Goal: Task Accomplishment & Management: Use online tool/utility

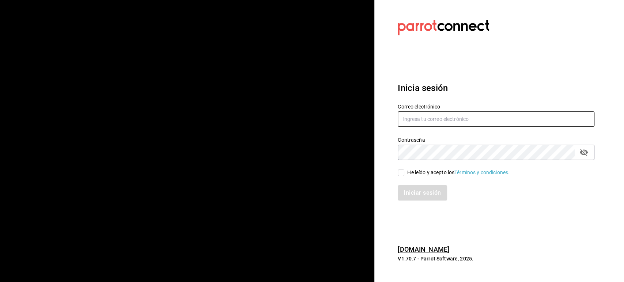
click at [415, 122] on input "text" at bounding box center [496, 118] width 197 height 15
paste input "[EMAIL_ADDRESS][DOMAIN_NAME]"
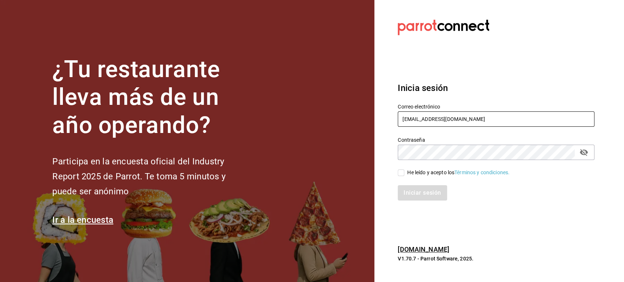
type input "[EMAIL_ADDRESS][DOMAIN_NAME]"
click at [404, 171] on input "He leído y acepto los Términos y condiciones." at bounding box center [401, 173] width 7 height 7
checkbox input "true"
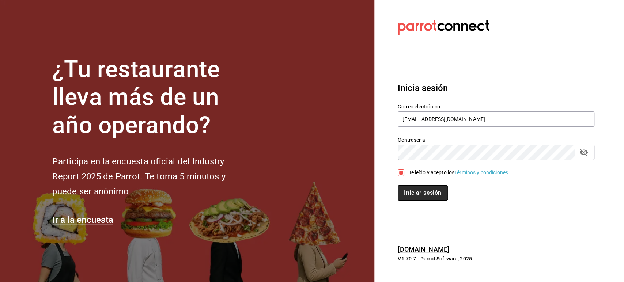
click at [415, 195] on button "Iniciar sesión" at bounding box center [423, 192] width 50 height 15
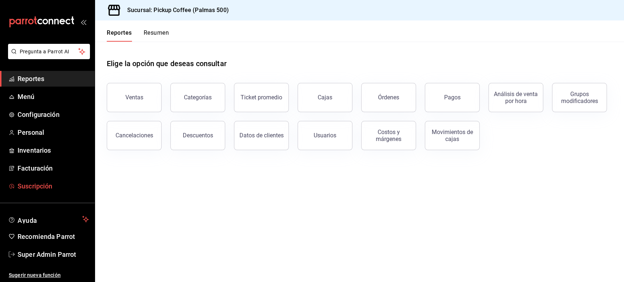
click at [45, 182] on span "Suscripción" at bounding box center [53, 186] width 71 height 10
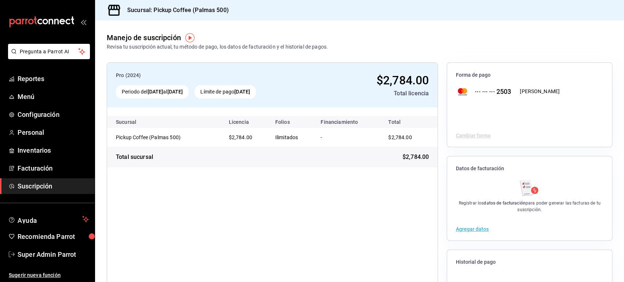
click at [292, 201] on div "Pro (2024) Periodo del [DATE] al [DATE] Límite de pago [DATE] $2,784.00 Total l…" at bounding box center [272, 199] width 331 height 272
click at [391, 222] on div "Pro (2024) Periodo del [DATE] al [DATE] Límite de pago [DATE] $2,784.00 Total l…" at bounding box center [272, 199] width 331 height 272
click at [39, 78] on span "Reportes" at bounding box center [53, 79] width 71 height 10
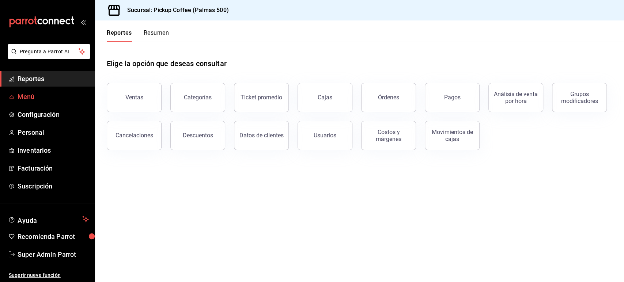
click at [47, 95] on span "Menú" at bounding box center [53, 97] width 71 height 10
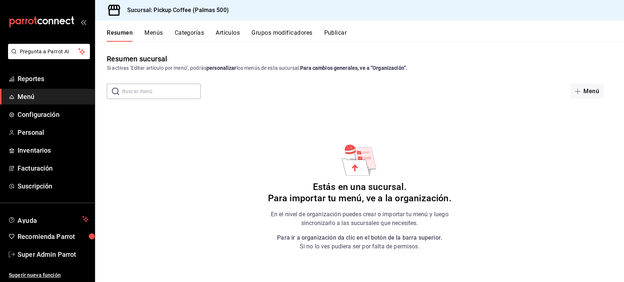
click at [366, 198] on h6 "Estás en una sucursal. Para importar tu menú, ve a la organización." at bounding box center [360, 193] width 184 height 23
click at [41, 113] on span "Configuración" at bounding box center [53, 115] width 71 height 10
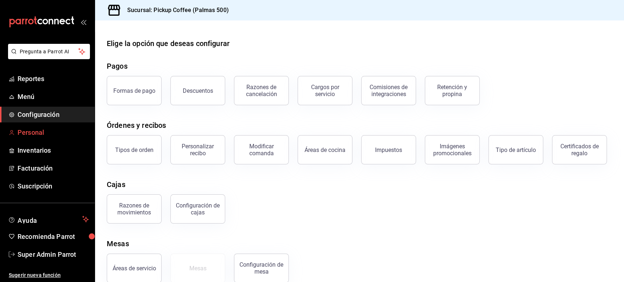
click at [34, 136] on span "Personal" at bounding box center [53, 133] width 71 height 10
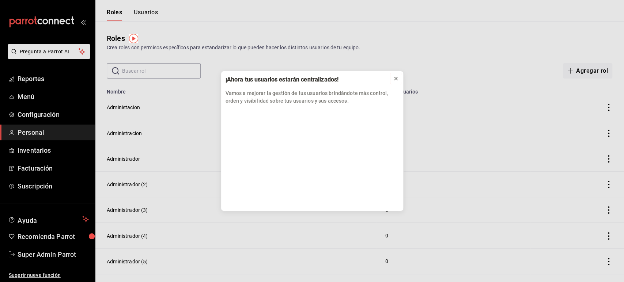
click at [395, 78] on icon at bounding box center [395, 78] width 3 height 3
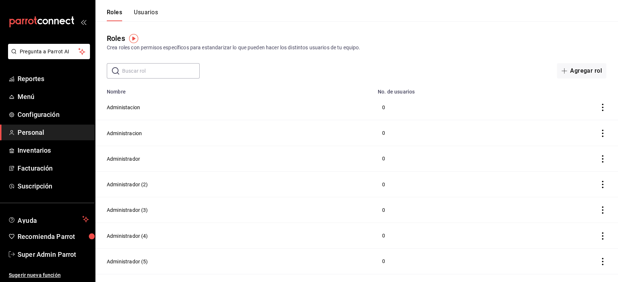
click at [145, 14] on button "Usuarios" at bounding box center [146, 15] width 24 height 12
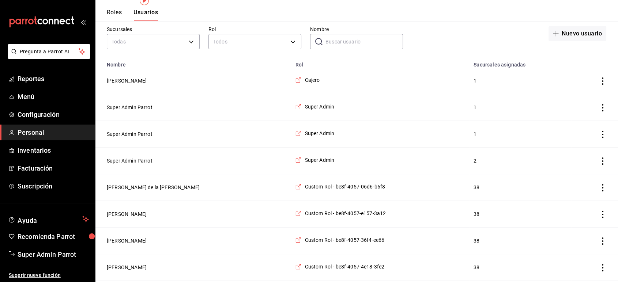
scroll to position [38, 0]
click at [137, 160] on button "Super Admin Parrot" at bounding box center [130, 160] width 46 height 7
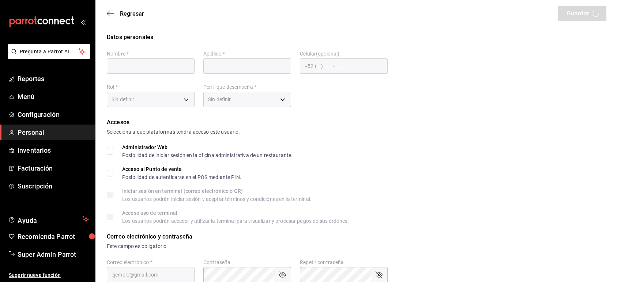
type input "Super Admin"
type input "Parrot"
checkbox input "true"
type input "pickup@lasflores.com"
type input "945508"
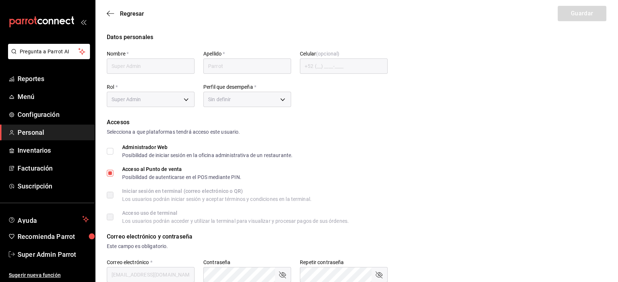
type input "87b2d739-4fa6-452d-90d0-72d4031a837a"
type input "UNDEFINED"
checkbox input "true"
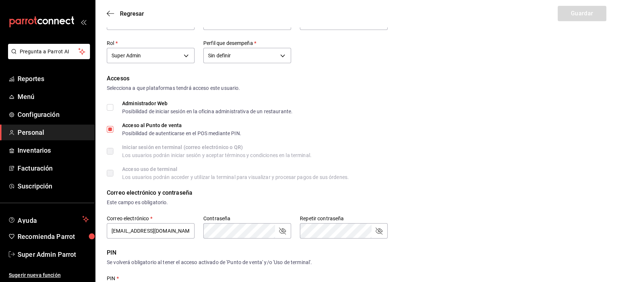
scroll to position [43, 0]
click at [111, 14] on icon "button" at bounding box center [110, 13] width 7 height 7
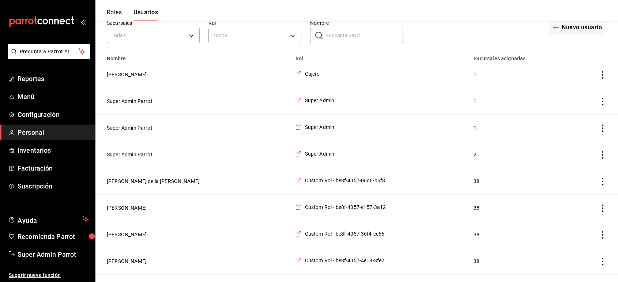
click at [460, 5] on header "Roles Usuarios" at bounding box center [356, 10] width 523 height 21
click at [313, 101] on span "Super Admin" at bounding box center [319, 100] width 30 height 7
click at [313, 102] on span "Super Admin" at bounding box center [319, 100] width 30 height 7
click at [139, 99] on button "Super Admin Parrot" at bounding box center [130, 101] width 46 height 7
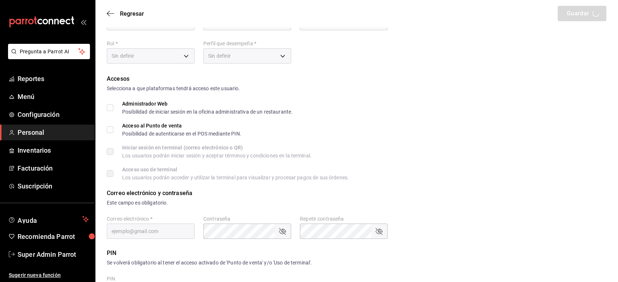
type input "Super Admin"
type input "Parrot"
checkbox input "true"
type input "pickup@palmas500.com"
type input "635668"
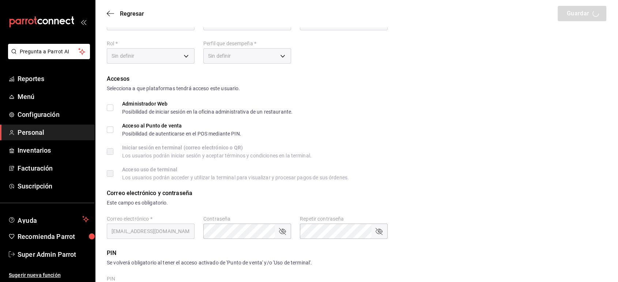
type input "87b2d739-4fa6-452d-90d0-72d4031a837a"
type input "UNDEFINED"
checkbox input "true"
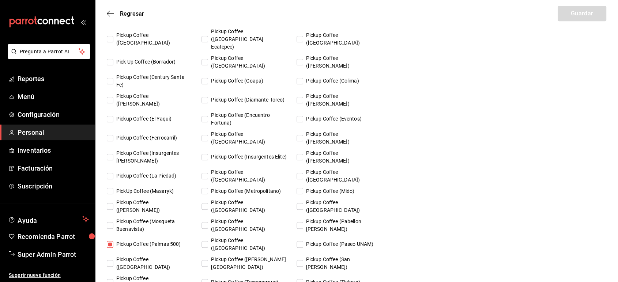
scroll to position [447, 0]
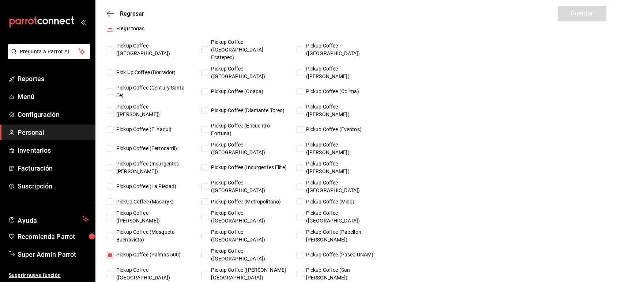
click at [126, 69] on span "Pick Up Coffee (Borrador)" at bounding box center [144, 73] width 62 height 8
click at [113, 69] on input "Pick Up Coffee (Borrador)" at bounding box center [110, 72] width 7 height 7
checkbox input "true"
click at [573, 14] on button "Guardar" at bounding box center [581, 13] width 49 height 15
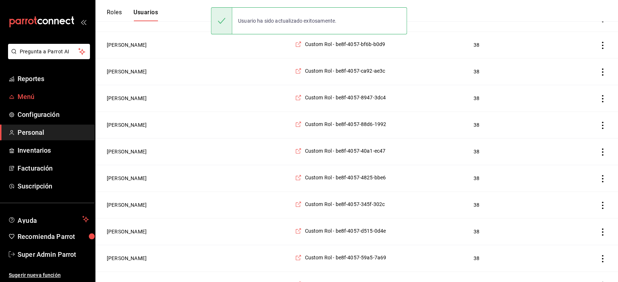
click at [31, 93] on span "Menú" at bounding box center [53, 97] width 71 height 10
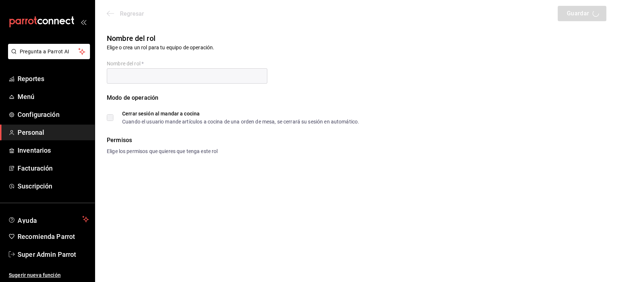
type input "Super Admin"
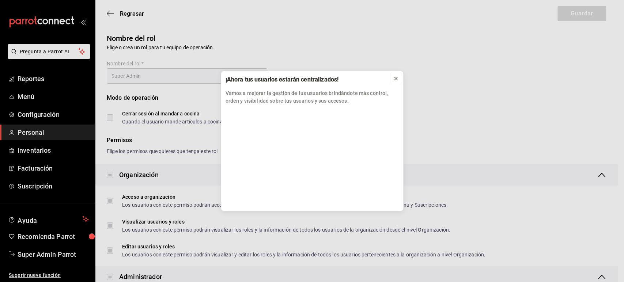
click at [395, 79] on icon at bounding box center [395, 78] width 3 height 3
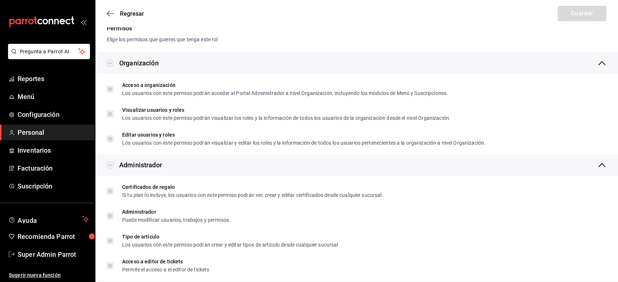
scroll to position [114, 0]
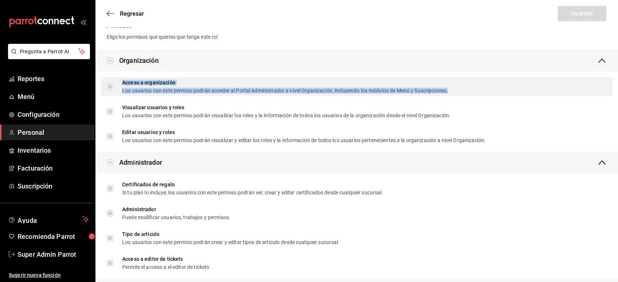
click at [128, 92] on div "Los usuarios con este permiso podrán acceder al Portal Administrador a nivel Or…" at bounding box center [285, 90] width 326 height 5
click at [114, 87] on span "Acceso a organización Los usuarios con este permiso podrán acceder al Portal Ad…" at bounding box center [280, 86] width 334 height 13
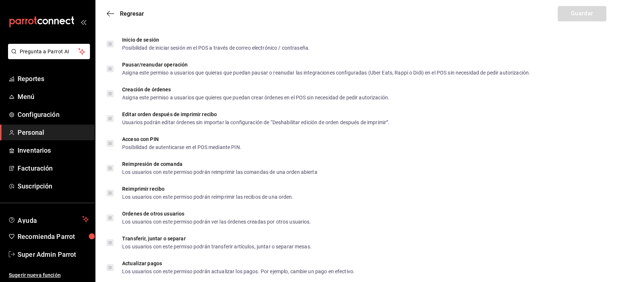
scroll to position [1199, 0]
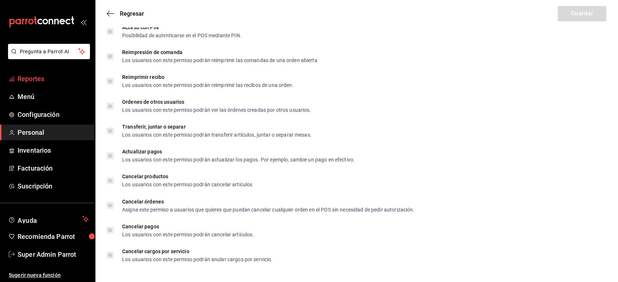
click at [41, 76] on span "Reportes" at bounding box center [53, 79] width 71 height 10
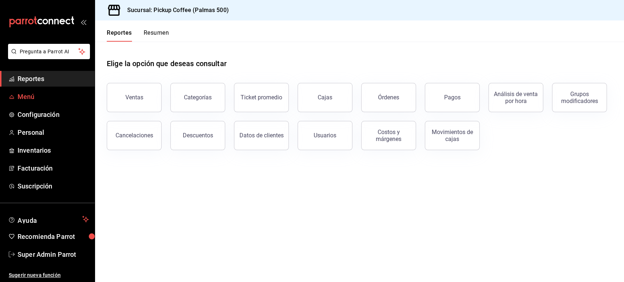
click at [33, 99] on span "Menú" at bounding box center [53, 97] width 71 height 10
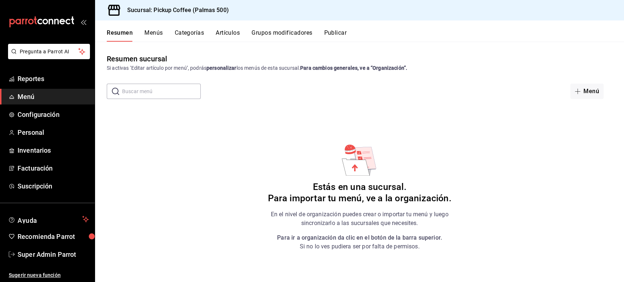
click at [358, 201] on h6 "Estás en una sucursal. Para importar tu menú, ve a la organización." at bounding box center [360, 193] width 184 height 23
click at [477, 194] on div "Resumen sucursal Si activas ‘Editar artículo por menú’, podrás personalizar los…" at bounding box center [359, 167] width 529 height 228
click at [447, 123] on div "Resumen sucursal Si activas ‘Editar artículo por menú’, podrás personalizar los…" at bounding box center [359, 167] width 529 height 228
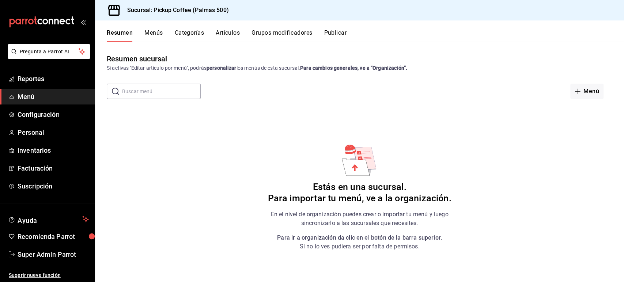
click at [465, 55] on div "Resumen sucursal Si activas ‘Editar artículo por menú’, podrás personalizar los…" at bounding box center [359, 62] width 529 height 19
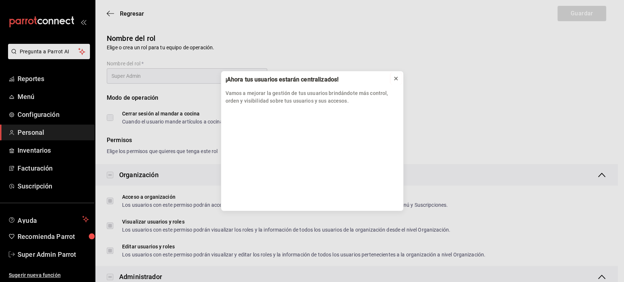
click at [394, 79] on icon at bounding box center [395, 78] width 3 height 3
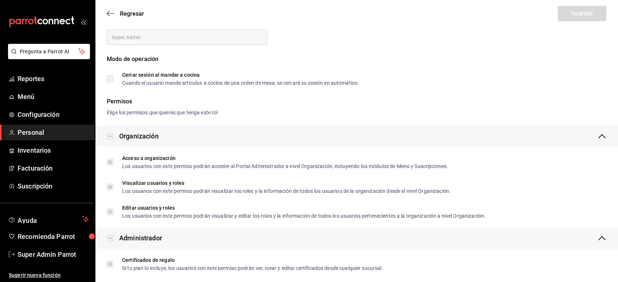
scroll to position [37, 0]
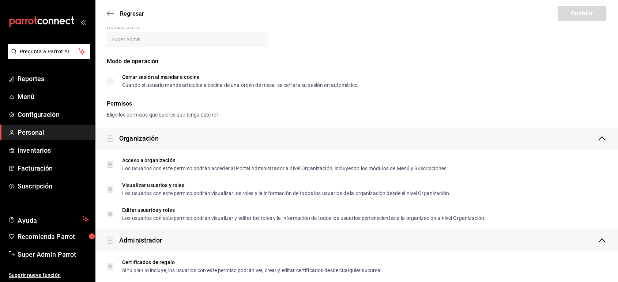
click at [32, 126] on link "Personal" at bounding box center [47, 133] width 95 height 16
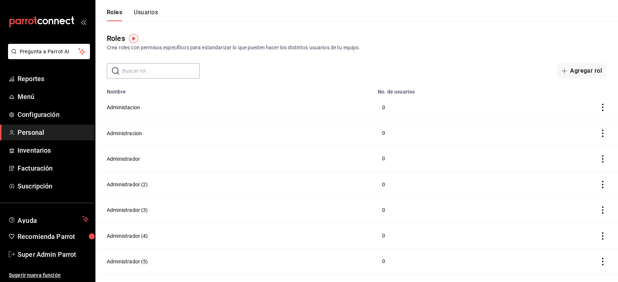
click at [145, 15] on button "Usuarios" at bounding box center [146, 15] width 24 height 12
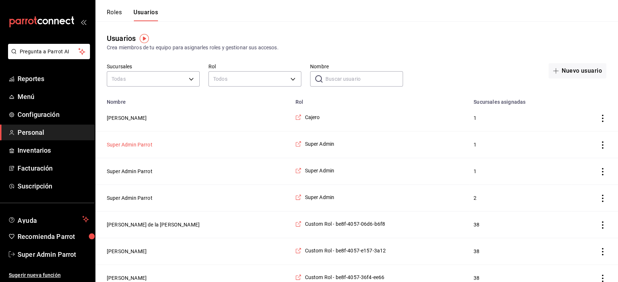
click at [135, 146] on button "Super Admin Parrot" at bounding box center [130, 144] width 46 height 7
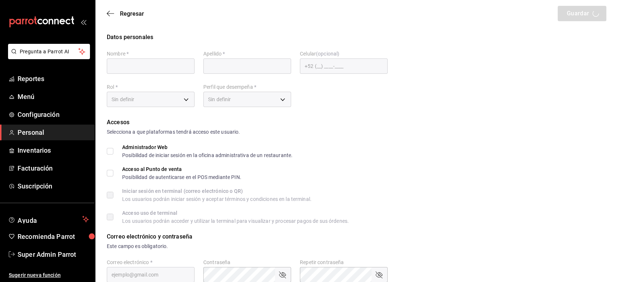
type input "Super Admin"
type input "Parrot"
checkbox input "true"
type input "[EMAIL_ADDRESS][DOMAIN_NAME]"
type input "635668"
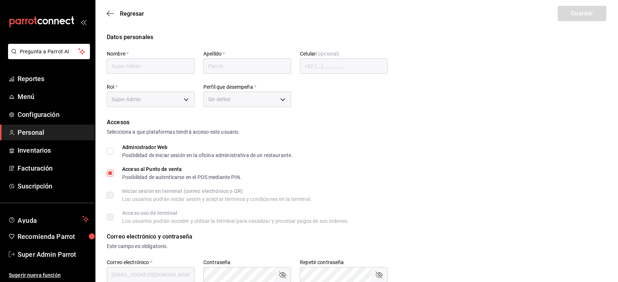
type input "87b2d739-4fa6-452d-90d0-72d4031a837a"
type input "UNDEFINED"
checkbox input "true"
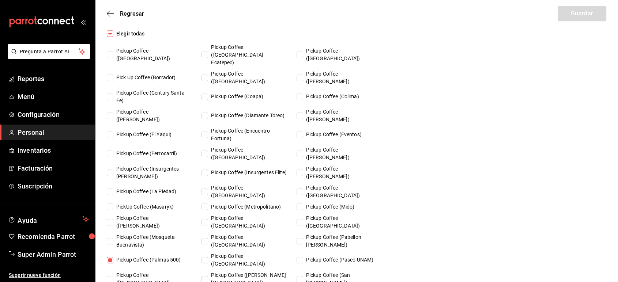
scroll to position [442, 0]
click at [506, 152] on div "Elegir todas Pickup Coffee (Alamedas) Pickup Coffee (Americas Ecatepec) Pickup …" at bounding box center [356, 192] width 499 height 327
click at [107, 10] on icon "button" at bounding box center [110, 13] width 7 height 7
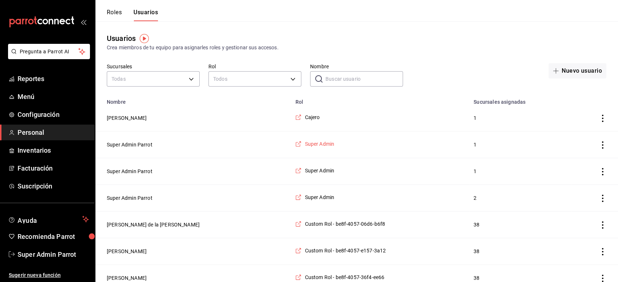
click at [320, 143] on span "Super Admin" at bounding box center [319, 143] width 30 height 7
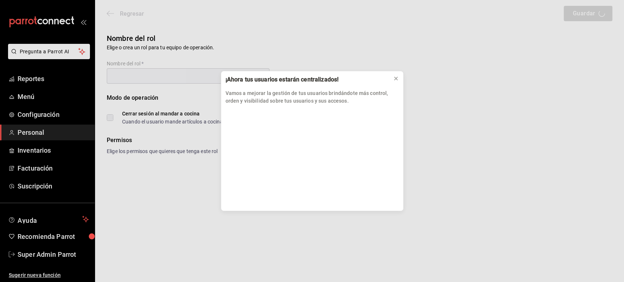
type input "Super Admin"
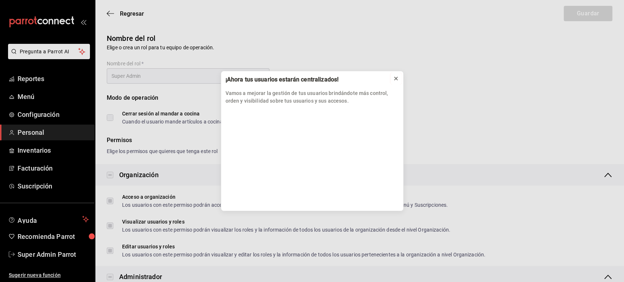
click at [395, 78] on icon at bounding box center [395, 78] width 3 height 3
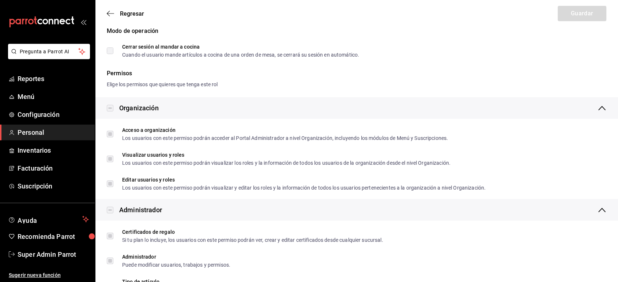
scroll to position [65, 0]
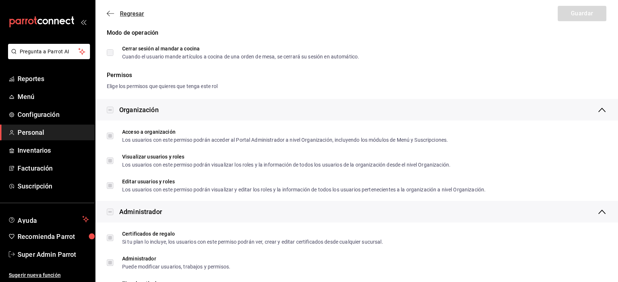
click at [110, 14] on icon "button" at bounding box center [110, 13] width 7 height 7
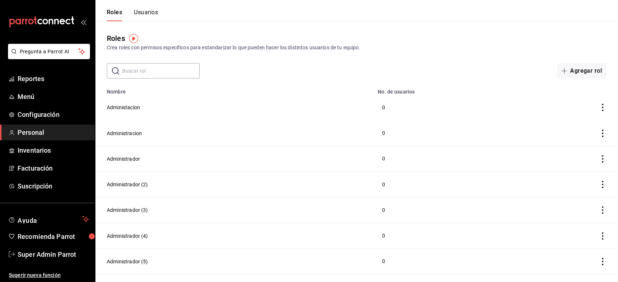
click at [148, 13] on button "Usuarios" at bounding box center [146, 15] width 24 height 12
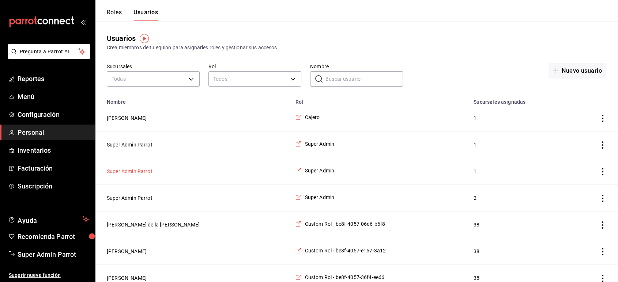
click at [138, 173] on button "Super Admin Parrot" at bounding box center [130, 171] width 46 height 7
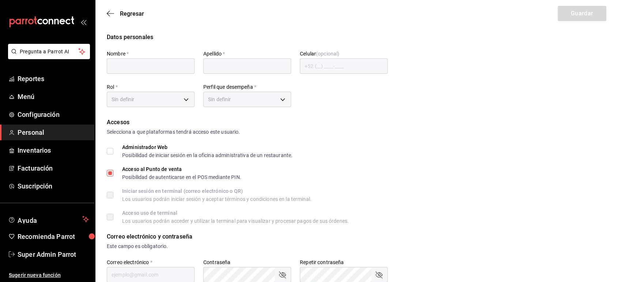
type input "Super Admin"
type input "Parrot"
checkbox input "true"
type input "pickup@lapiedad.com"
type input "520290"
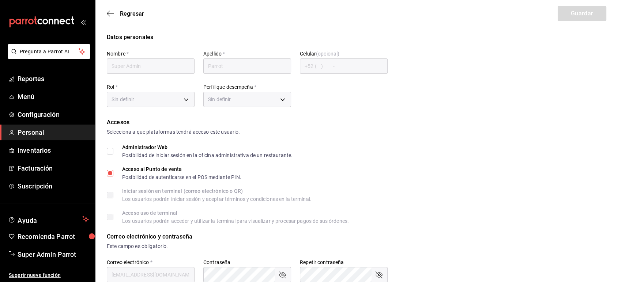
type input "87b2d739-4fa6-452d-90d0-72d4031a837a"
type input "UNDEFINED"
checkbox input "true"
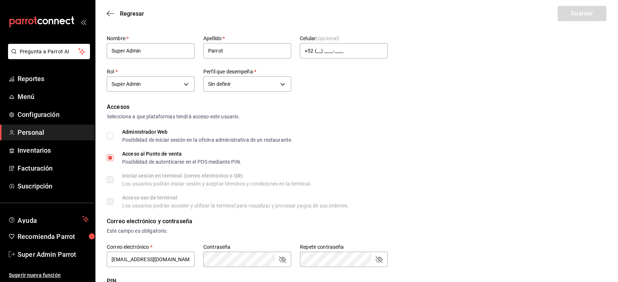
scroll to position [9, 0]
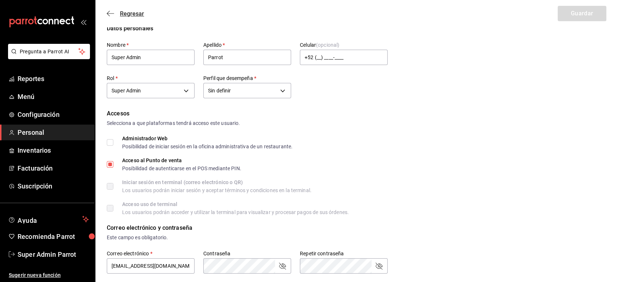
click at [111, 11] on icon "button" at bounding box center [110, 13] width 7 height 7
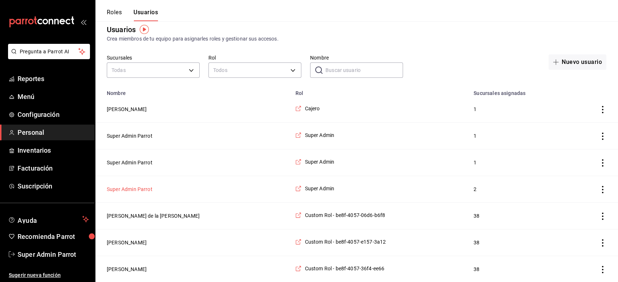
click at [133, 188] on button "Super Admin Parrot" at bounding box center [130, 189] width 46 height 7
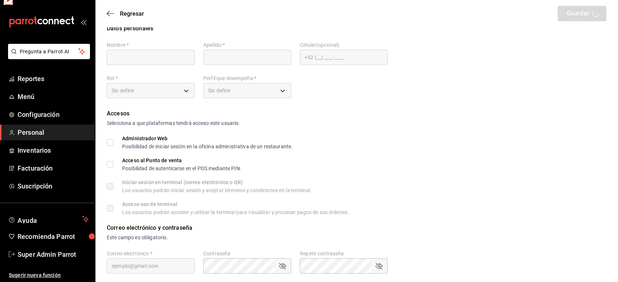
type input "Super Admin"
type input "Parrot"
checkbox input "true"
type input "pickup@lasflores.com"
type input "945508"
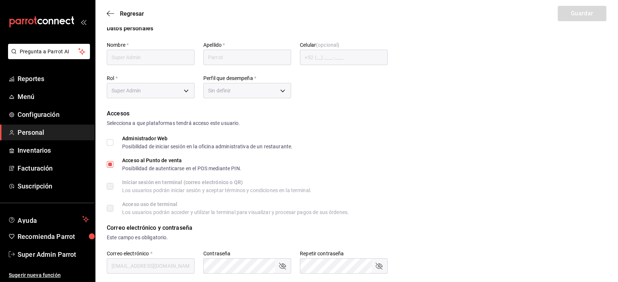
type input "87b2d739-4fa6-452d-90d0-72d4031a837a"
type input "UNDEFINED"
checkbox input "true"
click at [111, 8] on div "Regresar Guardar" at bounding box center [356, 13] width 523 height 27
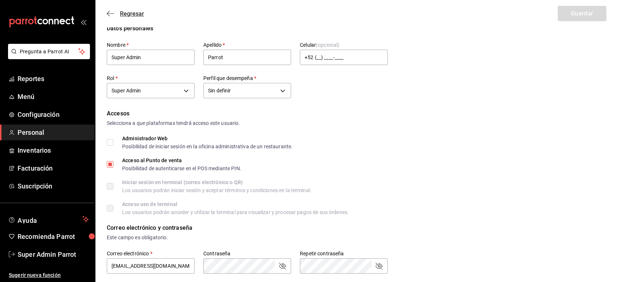
click at [108, 14] on icon "button" at bounding box center [110, 13] width 7 height 7
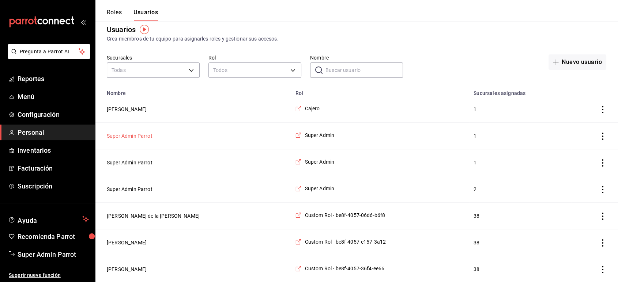
click at [137, 136] on button "Super Admin Parrot" at bounding box center [130, 135] width 46 height 7
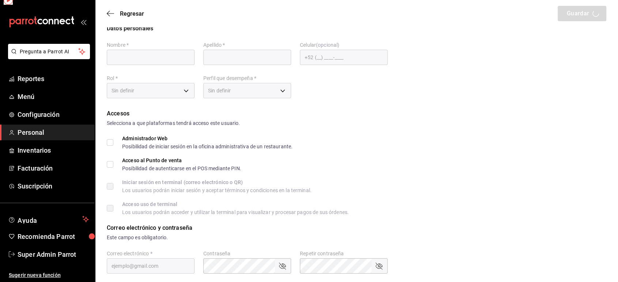
type input "Super Admin"
type input "Parrot"
checkbox input "true"
type input "pickup@palmas500.com"
type input "635668"
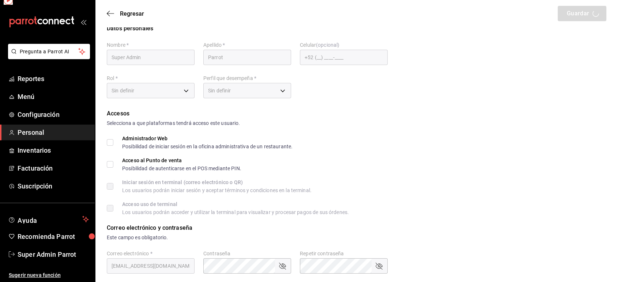
type input "87b2d739-4fa6-452d-90d0-72d4031a837a"
type input "UNDEFINED"
checkbox input "true"
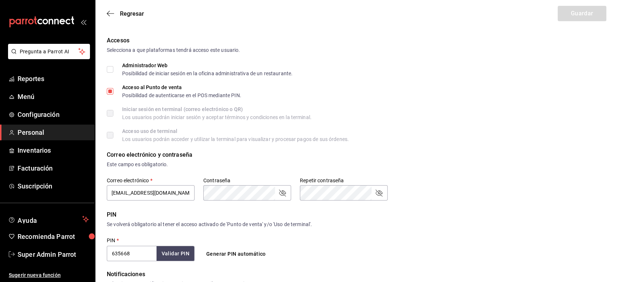
scroll to position [84, 0]
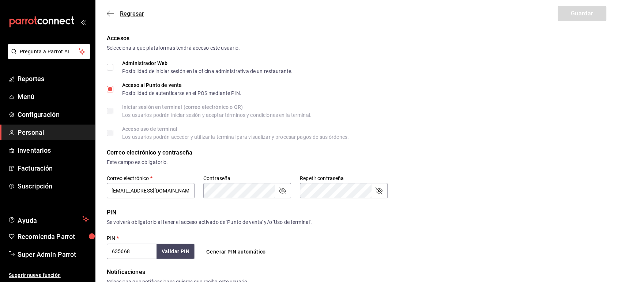
click at [109, 14] on icon "button" at bounding box center [110, 13] width 7 height 7
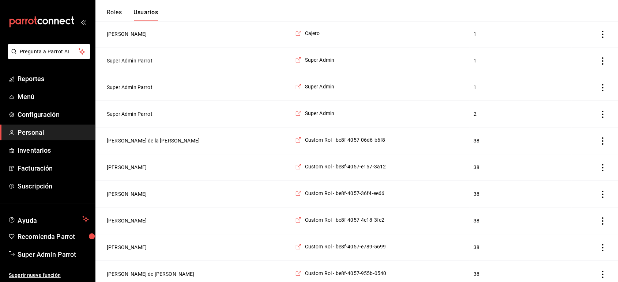
click at [482, 7] on header "Roles Usuarios" at bounding box center [356, 10] width 523 height 21
click at [140, 62] on button "Super Admin Parrot" at bounding box center [130, 60] width 46 height 7
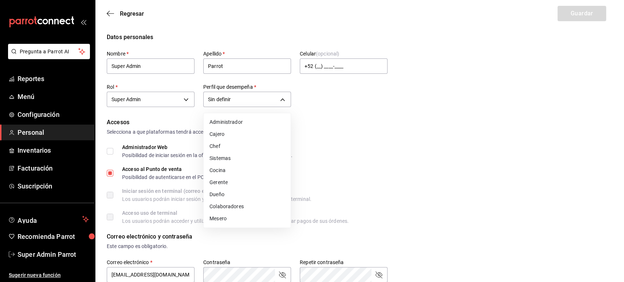
click at [170, 118] on div at bounding box center [312, 141] width 624 height 282
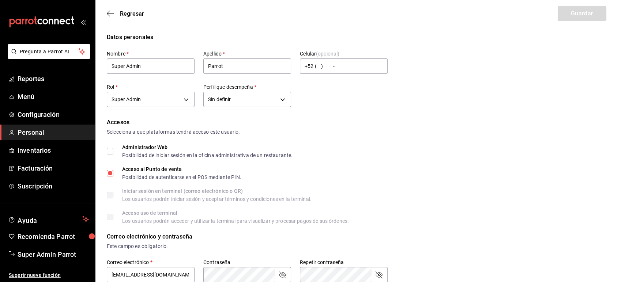
click at [469, 82] on div "Datos personales Nombre   * Super Admin Apellido   * Parrot Celular (opcional) …" at bounding box center [356, 71] width 499 height 76
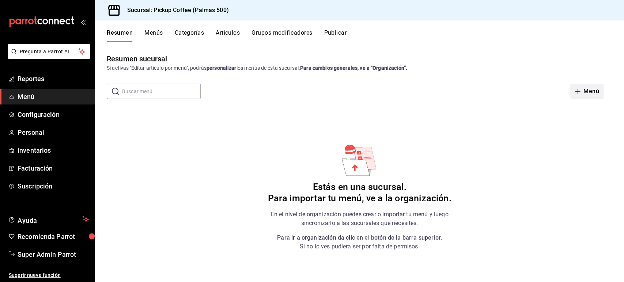
click at [580, 94] on icon "button" at bounding box center [578, 91] width 6 height 6
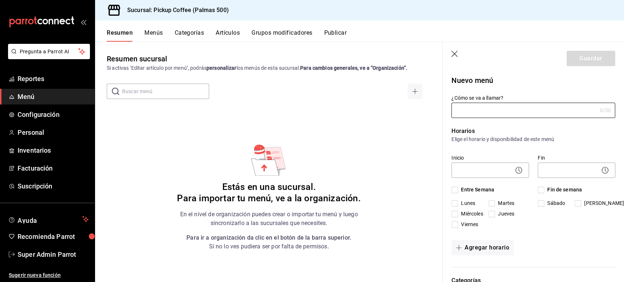
click at [453, 55] on icon "button" at bounding box center [454, 54] width 6 height 6
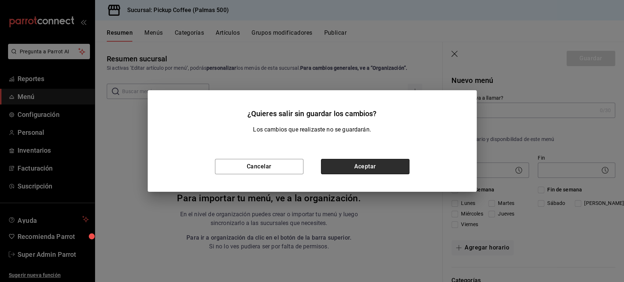
click at [366, 174] on button "Aceptar" at bounding box center [365, 166] width 88 height 15
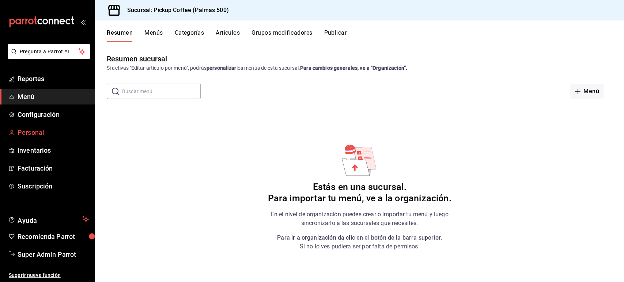
click at [32, 132] on span "Personal" at bounding box center [53, 133] width 71 height 10
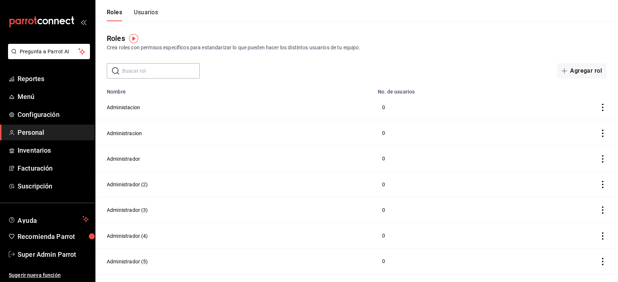
click at [151, 11] on button "Usuarios" at bounding box center [146, 15] width 24 height 12
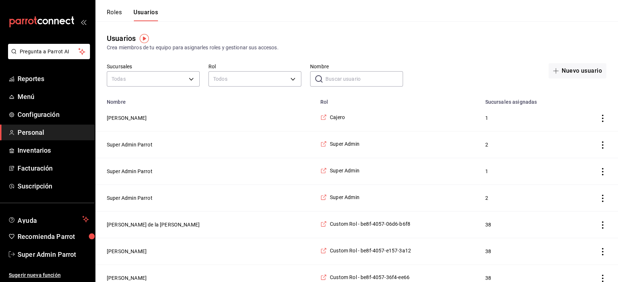
click at [140, 140] on td "Super Admin Parrot" at bounding box center [205, 145] width 221 height 27
click at [140, 144] on button "Super Admin Parrot" at bounding box center [130, 144] width 46 height 7
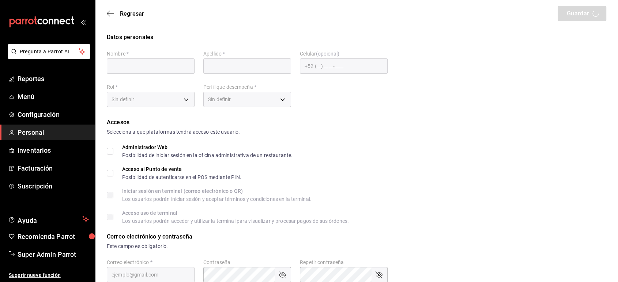
type input "Super Admin"
type input "Parrot"
checkbox input "true"
type input "pickup@palmas500.com"
type input "635668"
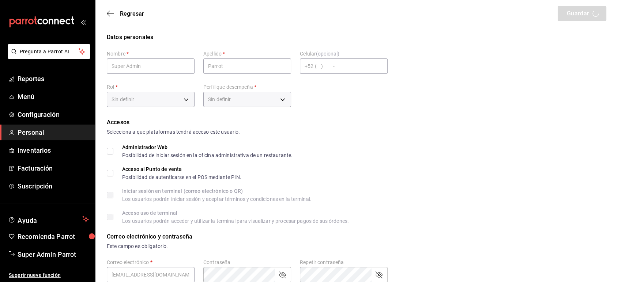
type input "87b2d739-4fa6-452d-90d0-72d4031a837a"
type input "UNDEFINED"
checkbox input "true"
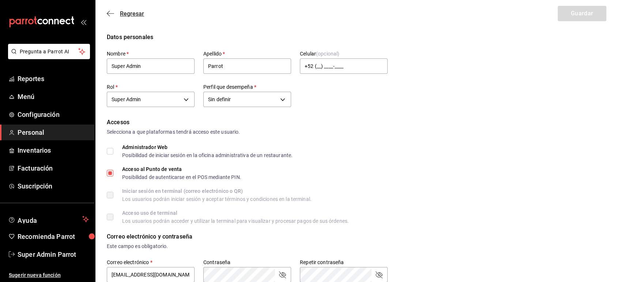
click at [107, 16] on icon "button" at bounding box center [110, 13] width 7 height 7
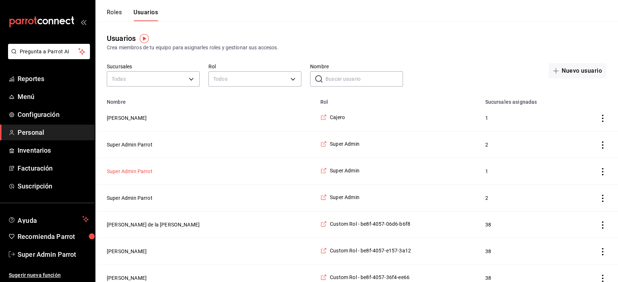
click at [135, 170] on button "Super Admin Parrot" at bounding box center [130, 171] width 46 height 7
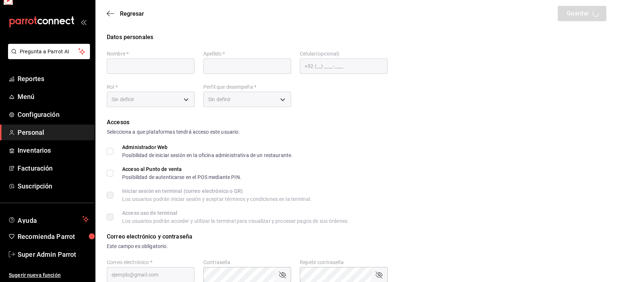
type input "Super Admin"
type input "Parrot"
checkbox input "true"
type input "pickup@lapiedad.com"
type input "520290"
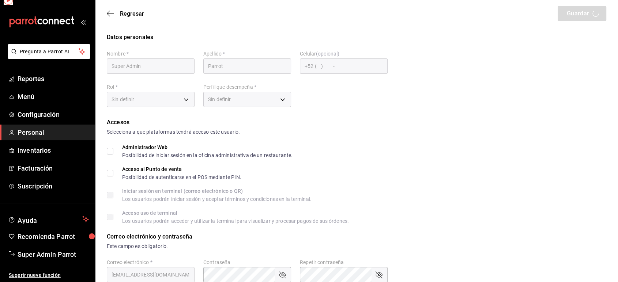
type input "87b2d739-4fa6-452d-90d0-72d4031a837a"
type input "UNDEFINED"
checkbox input "true"
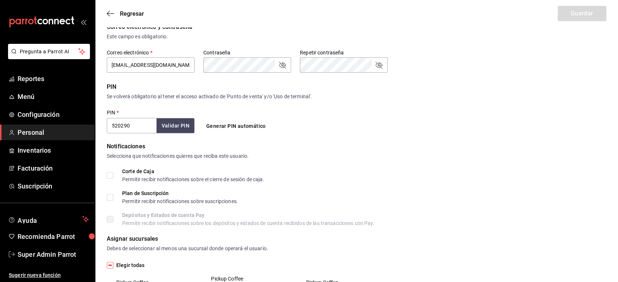
scroll to position [372, 0]
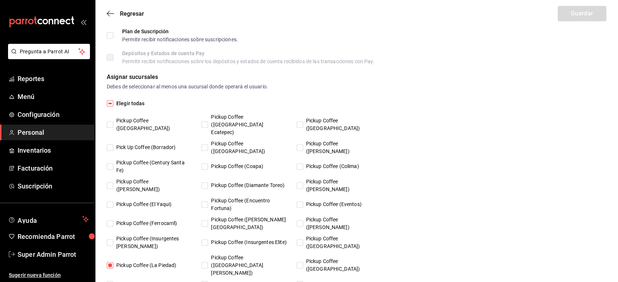
click at [130, 144] on span "Pick Up Coffee (Borrador)" at bounding box center [144, 148] width 62 height 8
click at [113, 144] on input "Pick Up Coffee (Borrador)" at bounding box center [110, 147] width 7 height 7
checkbox input "true"
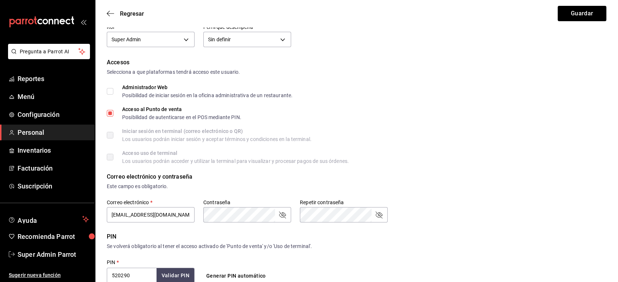
scroll to position [0, 0]
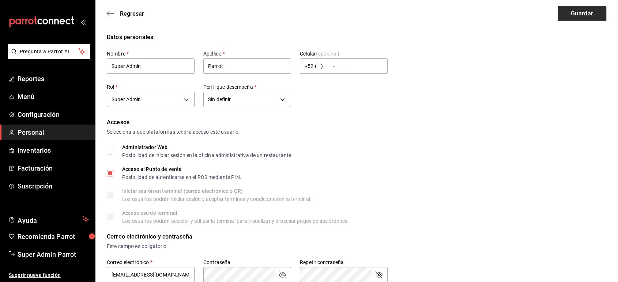
click at [576, 13] on button "Guardar" at bounding box center [581, 13] width 49 height 15
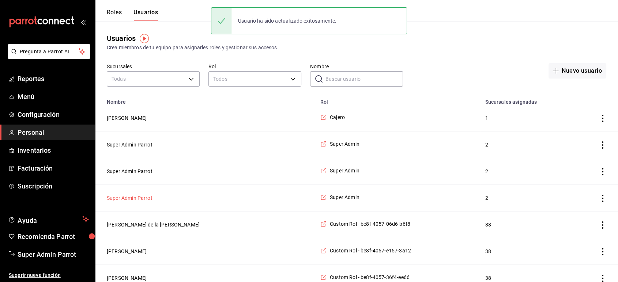
click at [128, 198] on button "Super Admin Parrot" at bounding box center [130, 197] width 46 height 7
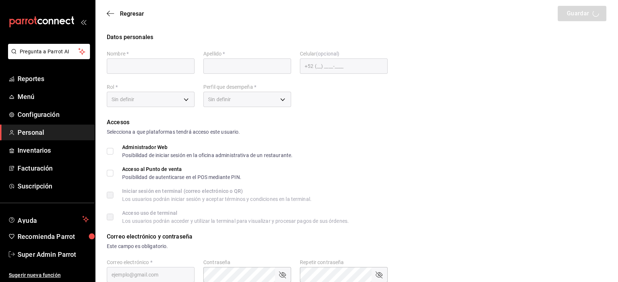
type input "Super Admin"
type input "Parrot"
checkbox input "true"
type input "pickup@lasflores.com"
type input "945508"
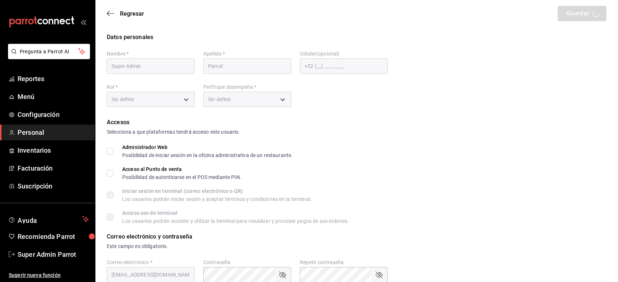
type input "87b2d739-4fa6-452d-90d0-72d4031a837a"
type input "UNDEFINED"
checkbox input "true"
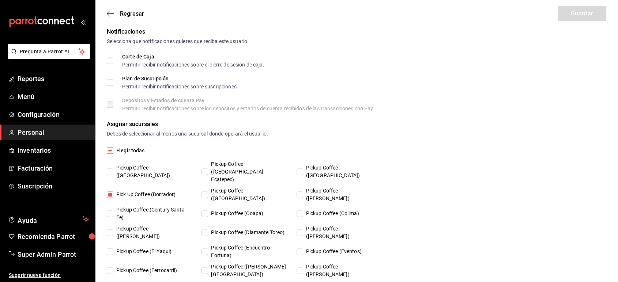
scroll to position [459, 0]
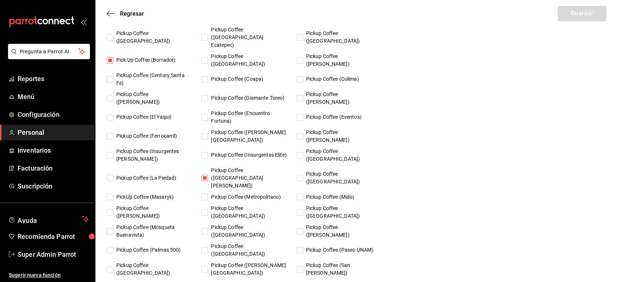
click at [153, 246] on span "Pickup Coffee (Palmas 500)" at bounding box center [146, 250] width 67 height 8
click at [113, 247] on input "Pickup Coffee (Palmas 500)" at bounding box center [110, 250] width 7 height 7
checkbox input "true"
click at [570, 16] on button "Guardar" at bounding box center [581, 13] width 49 height 15
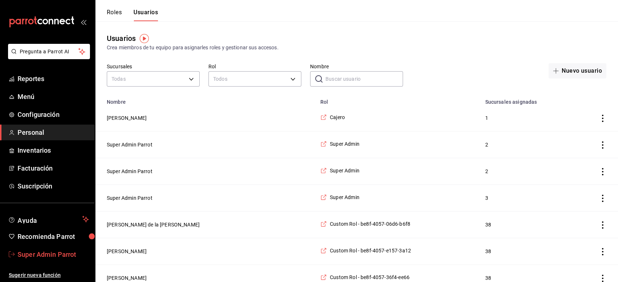
click at [49, 252] on span "Super Admin Parrot" at bounding box center [53, 255] width 71 height 10
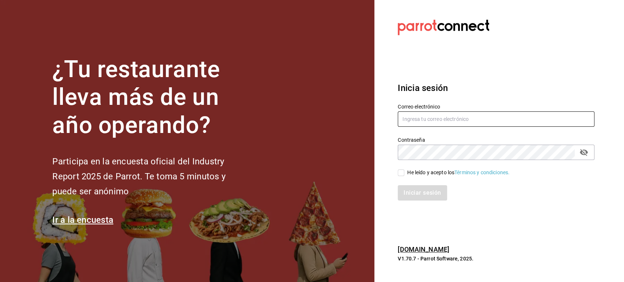
click at [421, 119] on input "text" at bounding box center [496, 118] width 197 height 15
paste input "pickup@palmas500.com"
type input "pickup@palmas500.com"
click at [404, 170] on input "He leído y acepto los Términos y condiciones." at bounding box center [401, 173] width 7 height 7
checkbox input "true"
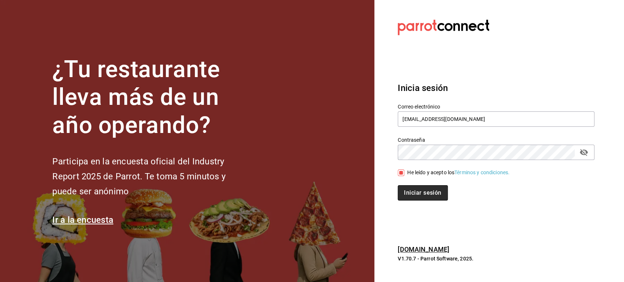
click at [411, 186] on button "Iniciar sesión" at bounding box center [423, 192] width 50 height 15
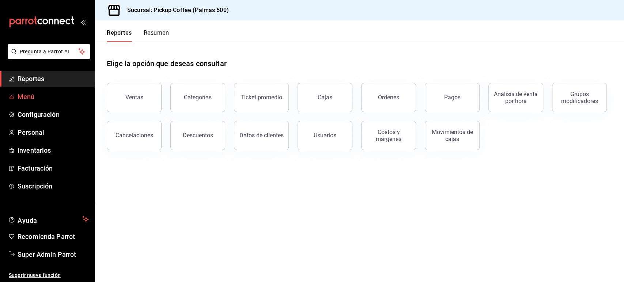
click at [26, 92] on span "Menú" at bounding box center [53, 97] width 71 height 10
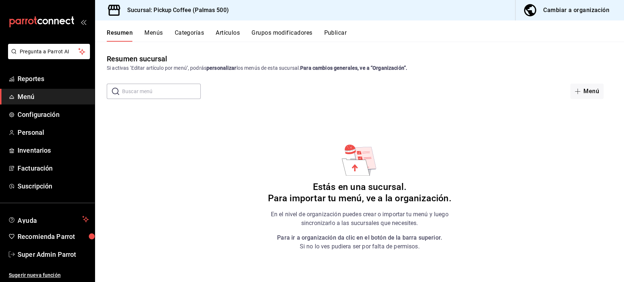
click at [483, 183] on div "Resumen sucursal Si activas ‘Editar artículo por menú’, podrás personalizar los…" at bounding box center [359, 167] width 529 height 228
click at [555, 10] on div "Cambiar a organización" at bounding box center [576, 10] width 66 height 10
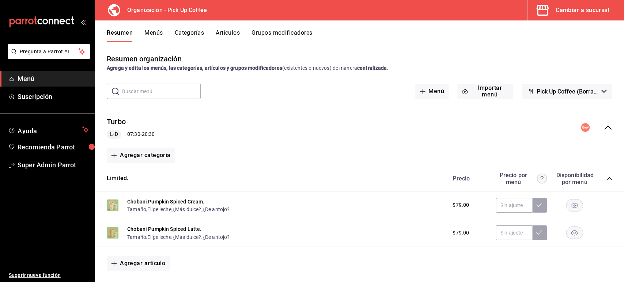
click at [604, 131] on icon "collapse-menu-row" at bounding box center [608, 127] width 9 height 9
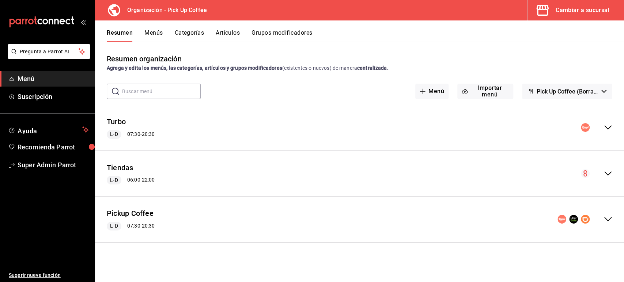
click at [399, 257] on div "Turbo L-D 07:30 - 20:30 Agregar categoría Limited. Precio Precio por menú Dispo…" at bounding box center [359, 181] width 529 height 152
click at [155, 29] on button "Menús" at bounding box center [153, 35] width 18 height 12
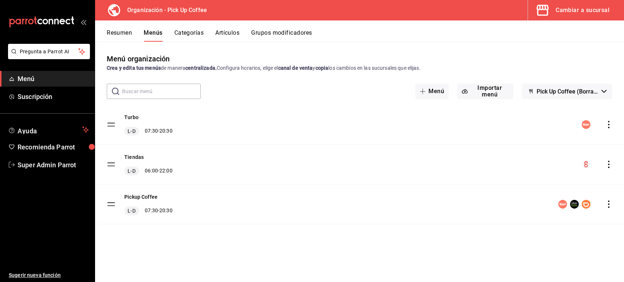
click at [608, 164] on icon "actions" at bounding box center [608, 164] width 1 height 7
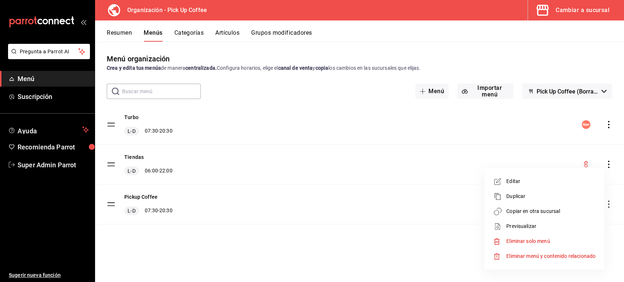
click at [529, 210] on span "Copiar en otra sucursal" at bounding box center [550, 212] width 89 height 8
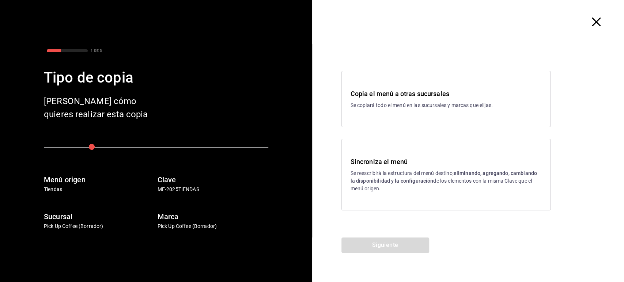
click at [375, 171] on p "Se reescribirá la estructura del menú destino; eliminando, agregando, cambiando…" at bounding box center [446, 181] width 191 height 23
click at [389, 247] on button "Siguiente" at bounding box center [385, 245] width 88 height 15
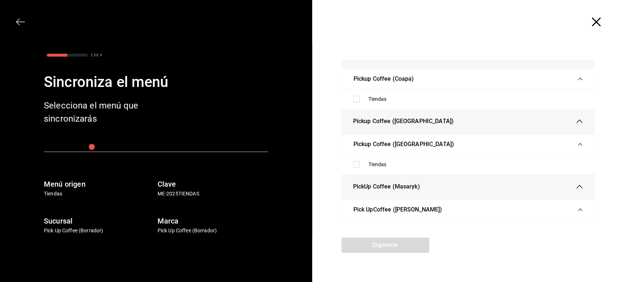
scroll to position [2321, 0]
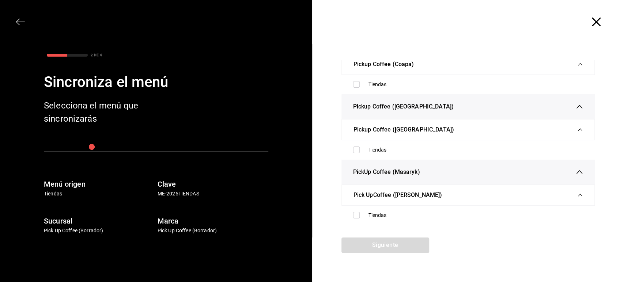
click at [595, 22] on icon "button" at bounding box center [596, 22] width 9 height 9
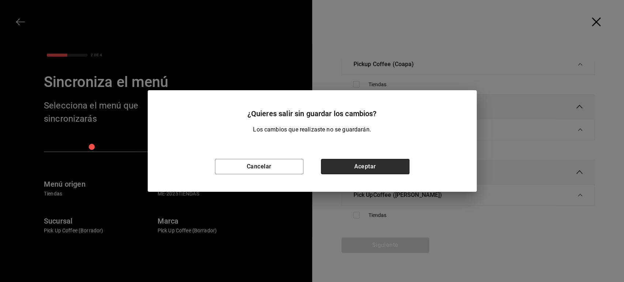
click at [362, 170] on button "Aceptar" at bounding box center [365, 166] width 88 height 15
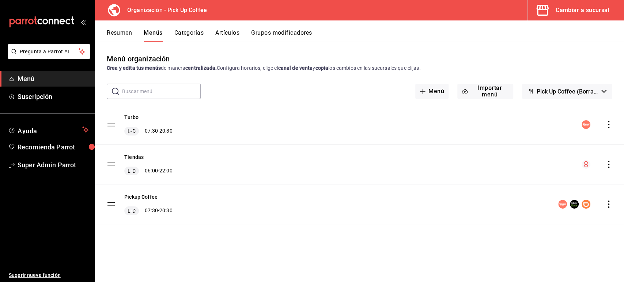
click at [470, 52] on div "Menú organización Crea y edita tus menús de manera centralizada. Configura hora…" at bounding box center [359, 162] width 529 height 240
click at [609, 165] on icon "actions" at bounding box center [608, 164] width 7 height 7
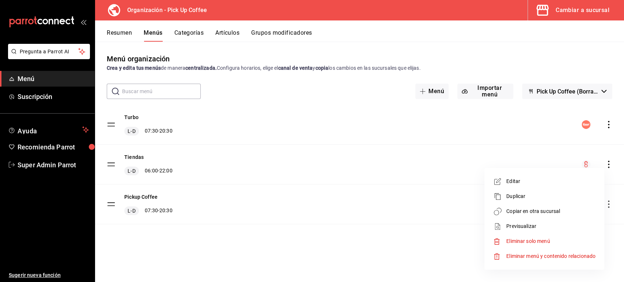
click at [547, 212] on span "Copiar en otra sucursal" at bounding box center [550, 212] width 89 height 8
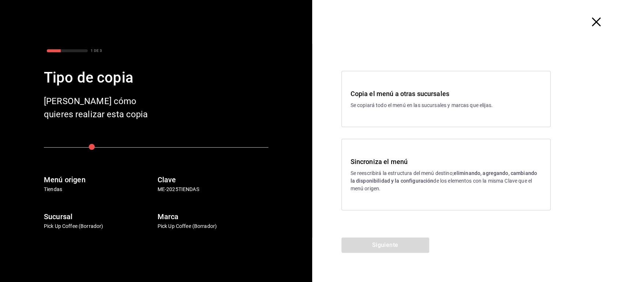
click at [394, 110] on div "Copia el menú a otras sucursales Se copiará todo el menú en las sucursales y ma…" at bounding box center [445, 99] width 209 height 56
click at [396, 243] on button "Siguiente" at bounding box center [385, 245] width 88 height 15
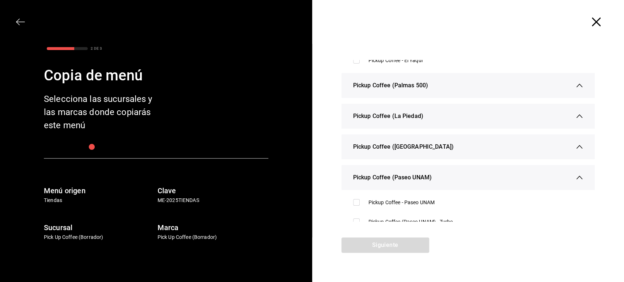
scroll to position [188, 0]
click at [576, 83] on icon "button" at bounding box center [579, 85] width 7 height 7
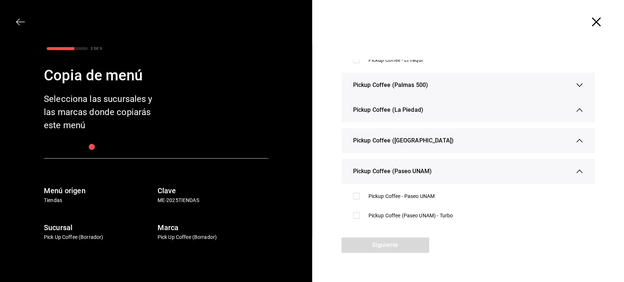
click at [576, 83] on icon "button" at bounding box center [579, 85] width 7 height 7
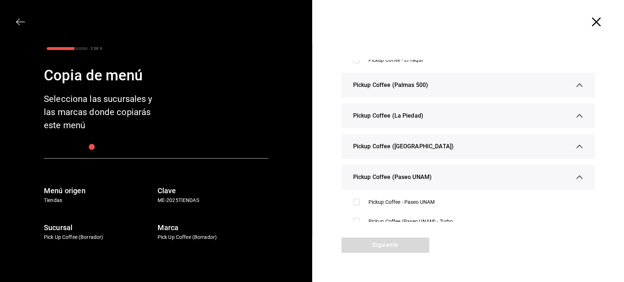
click at [576, 88] on icon "button" at bounding box center [579, 85] width 7 height 7
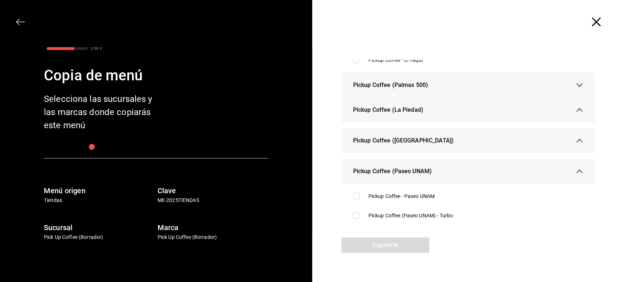
click at [576, 88] on icon "button" at bounding box center [579, 85] width 7 height 7
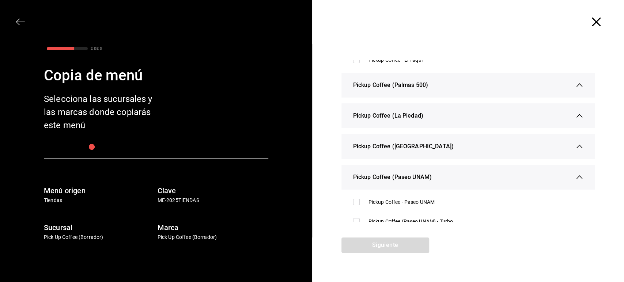
click at [576, 86] on icon "button" at bounding box center [579, 85] width 7 height 7
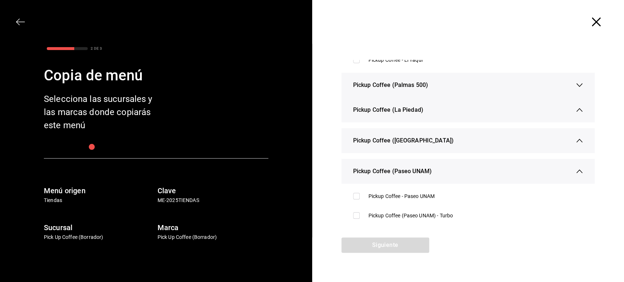
click at [576, 86] on icon "button" at bounding box center [579, 85] width 6 height 4
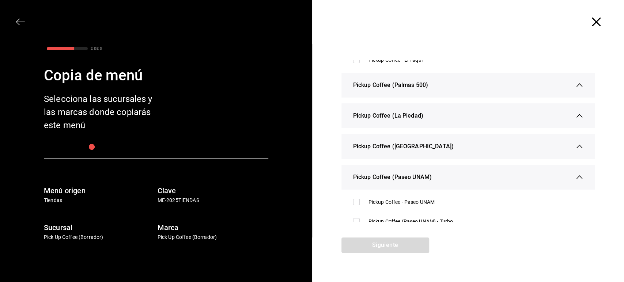
click at [576, 86] on icon "button" at bounding box center [579, 85] width 7 height 7
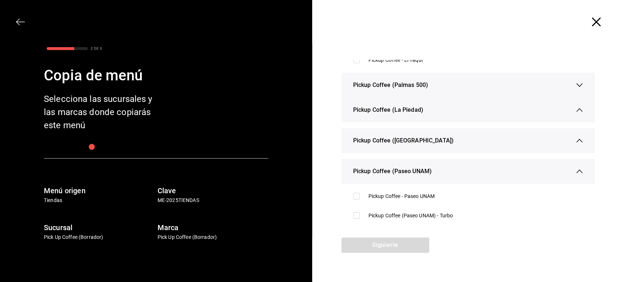
click at [576, 86] on icon "button" at bounding box center [579, 85] width 6 height 4
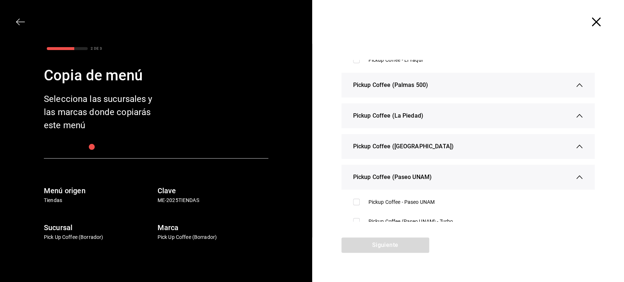
click at [576, 86] on icon "button" at bounding box center [579, 85] width 7 height 7
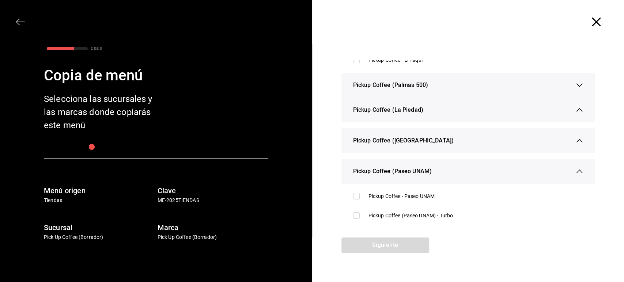
click at [576, 86] on icon "button" at bounding box center [579, 85] width 6 height 4
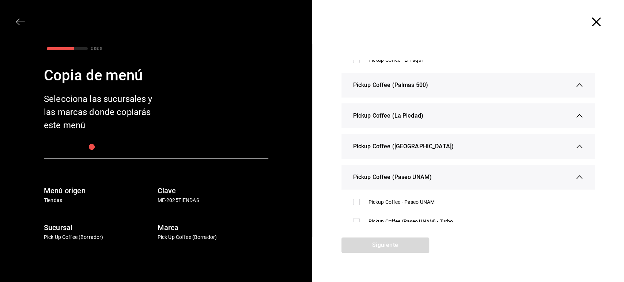
click at [576, 84] on icon "button" at bounding box center [579, 85] width 7 height 7
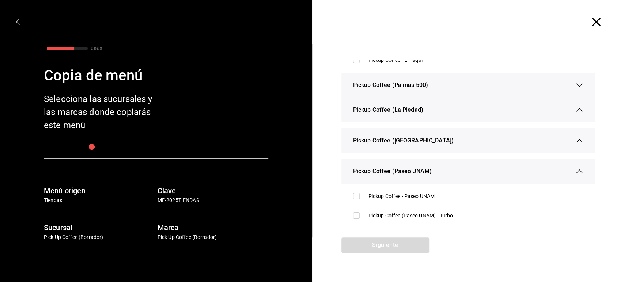
click at [576, 84] on icon "button" at bounding box center [579, 85] width 7 height 7
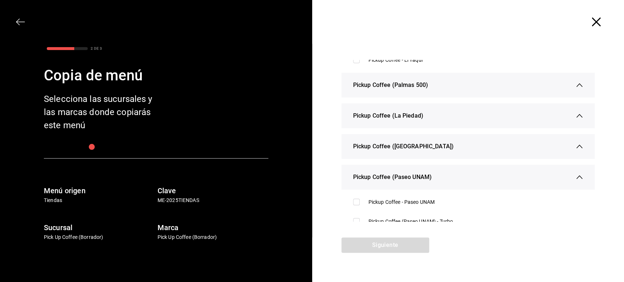
click at [576, 84] on icon "button" at bounding box center [579, 85] width 7 height 7
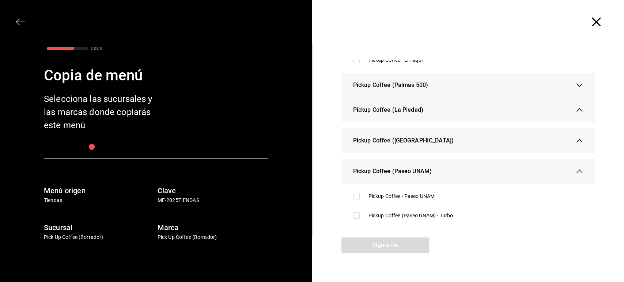
click at [576, 84] on icon "button" at bounding box center [579, 85] width 7 height 7
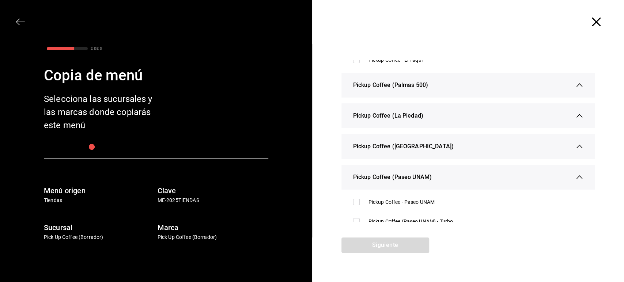
click at [576, 84] on icon "button" at bounding box center [579, 85] width 7 height 7
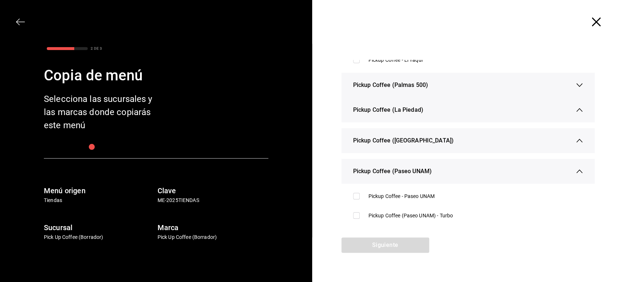
click at [576, 84] on icon "button" at bounding box center [579, 85] width 7 height 7
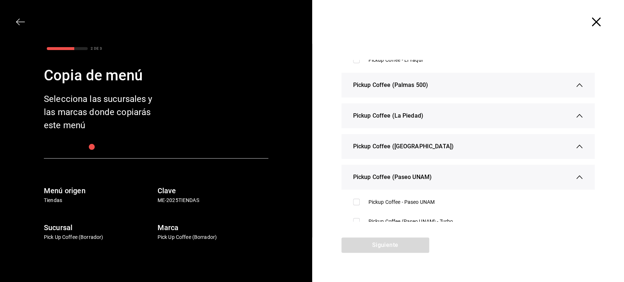
click at [576, 84] on icon "button" at bounding box center [579, 85] width 7 height 7
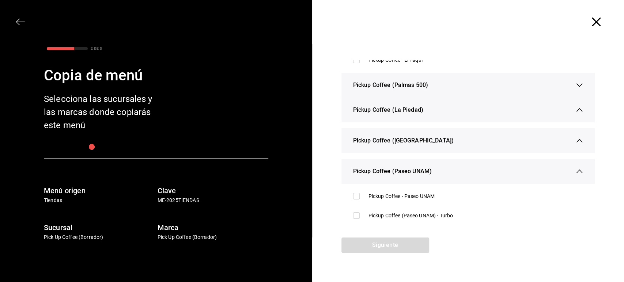
click at [576, 84] on icon "button" at bounding box center [579, 85] width 7 height 7
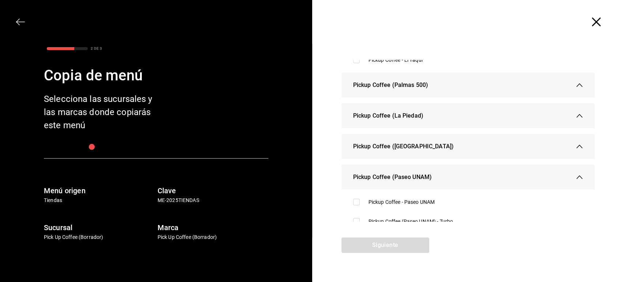
click at [571, 86] on div "Pickup Coffee (Palmas 500)" at bounding box center [468, 85] width 230 height 25
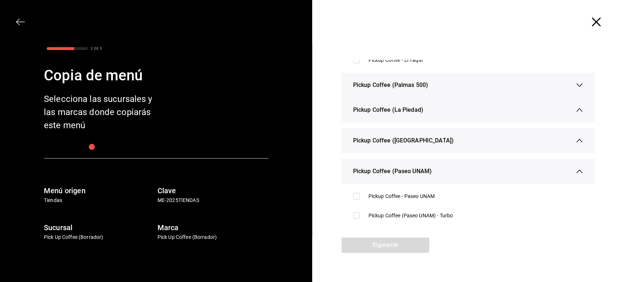
click at [571, 86] on div "Pickup Coffee (Palmas 500)" at bounding box center [468, 85] width 230 height 25
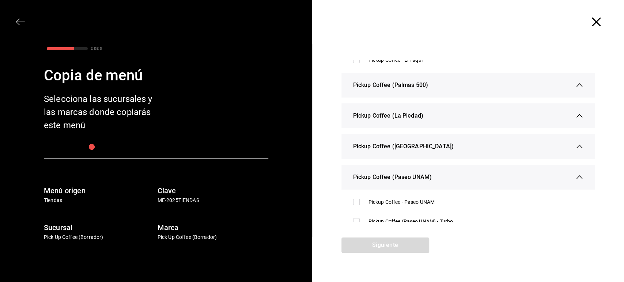
click at [571, 86] on div "Pickup Coffee (Palmas 500)" at bounding box center [468, 85] width 230 height 25
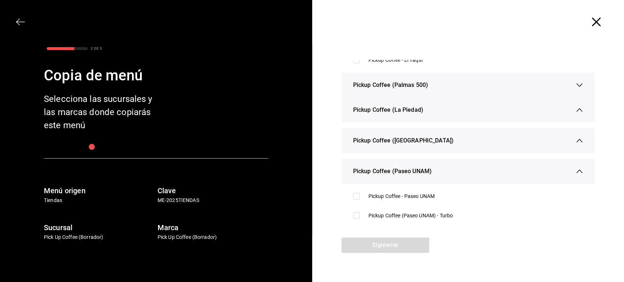
click at [571, 86] on div "Pickup Coffee (Palmas 500)" at bounding box center [468, 85] width 230 height 25
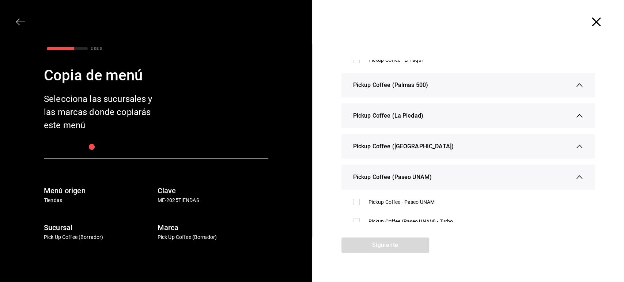
click at [571, 86] on div "Pickup Coffee (Palmas 500)" at bounding box center [468, 85] width 230 height 25
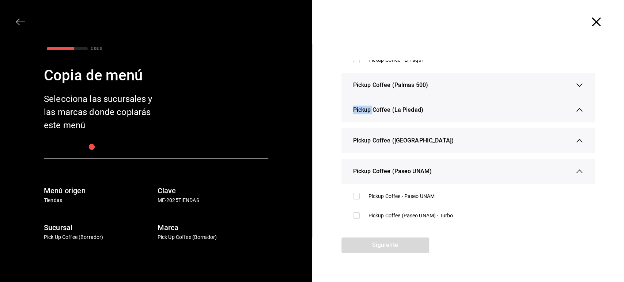
click at [571, 86] on div "Pickup Coffee (Palmas 500)" at bounding box center [468, 85] width 230 height 25
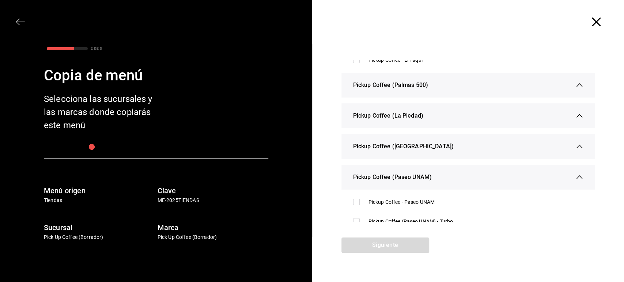
click at [579, 87] on div "Pickup Coffee (Palmas 500)" at bounding box center [468, 85] width 254 height 25
click at [576, 87] on icon "button" at bounding box center [579, 85] width 7 height 7
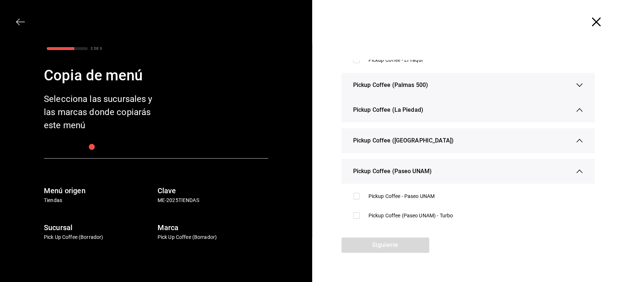
click at [576, 87] on icon "button" at bounding box center [579, 85] width 7 height 7
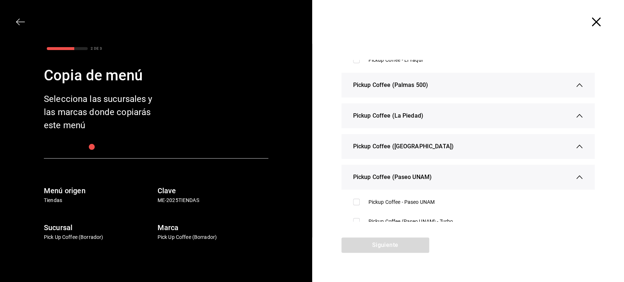
click at [403, 84] on span "Pickup Coffee (Palmas 500)" at bounding box center [390, 85] width 75 height 9
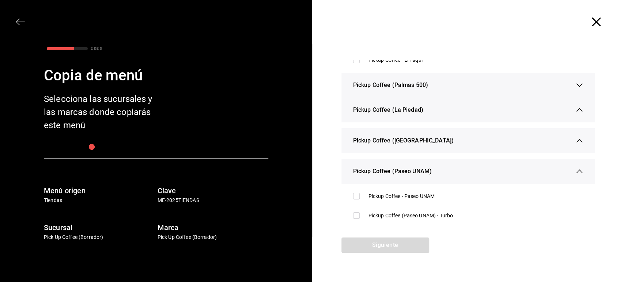
click at [375, 96] on div "Pickup Coffee (Palmas 500)" at bounding box center [468, 85] width 230 height 25
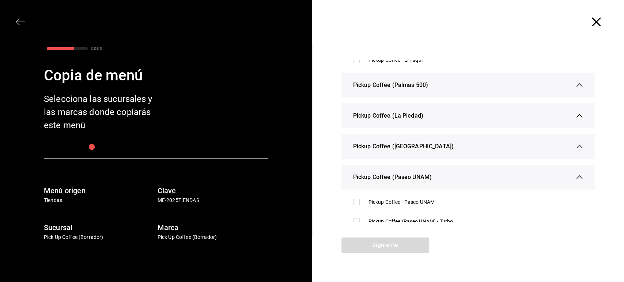
click at [383, 87] on span "Pickup Coffee (Palmas 500)" at bounding box center [390, 85] width 75 height 9
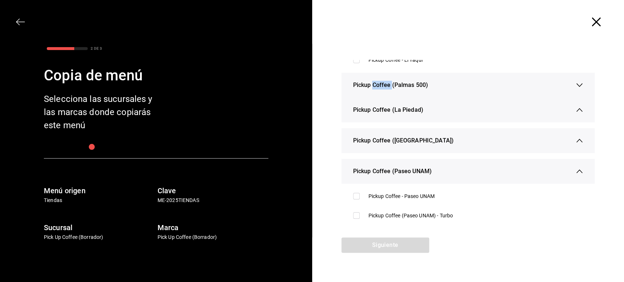
click at [383, 87] on span "Pickup Coffee (Palmas 500)" at bounding box center [390, 85] width 75 height 9
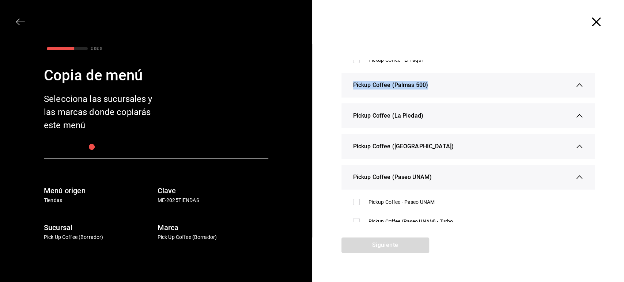
click at [383, 87] on span "Pickup Coffee (Palmas 500)" at bounding box center [390, 85] width 75 height 9
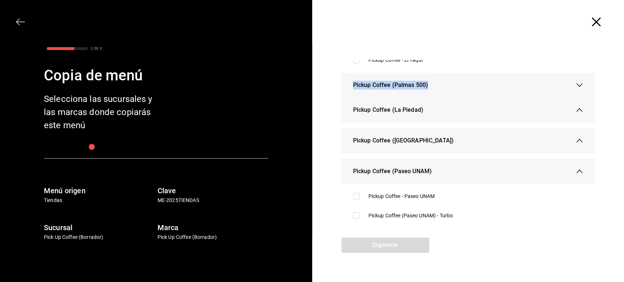
click at [383, 87] on span "Pickup Coffee (Palmas 500)" at bounding box center [390, 85] width 75 height 9
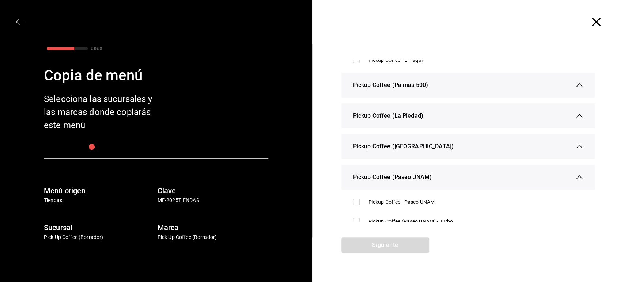
click at [610, 63] on div "Pickup Coffee (WM Azcapotzalco) Pickup Coffee - WM Azcapotzalco Pickup Coffee (…" at bounding box center [468, 141] width 312 height 194
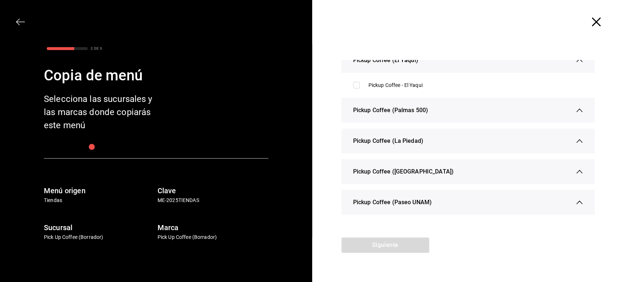
scroll to position [160, 0]
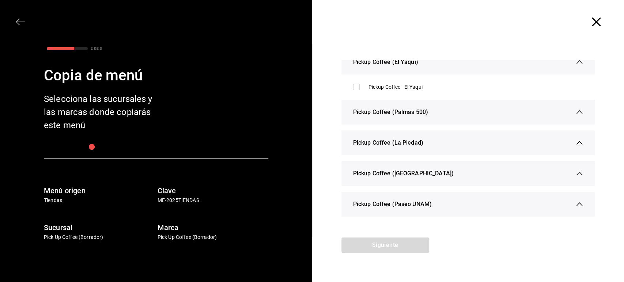
click at [576, 144] on icon "button" at bounding box center [579, 142] width 7 height 7
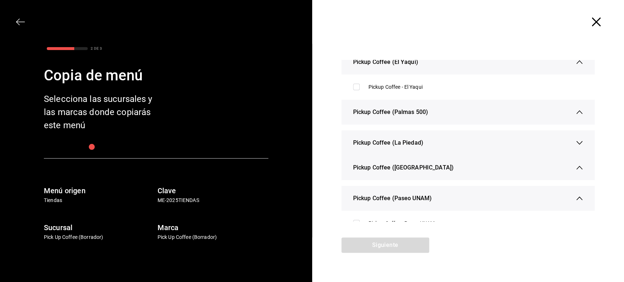
click at [576, 144] on icon "button" at bounding box center [579, 143] width 6 height 4
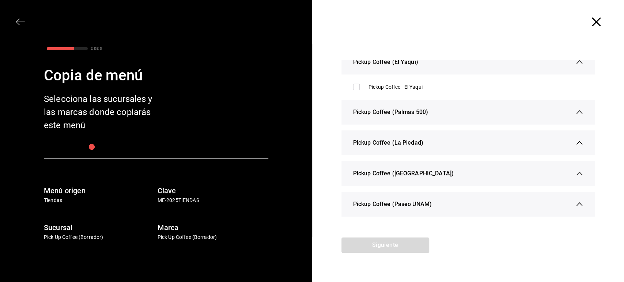
click at [576, 144] on icon "button" at bounding box center [579, 142] width 7 height 7
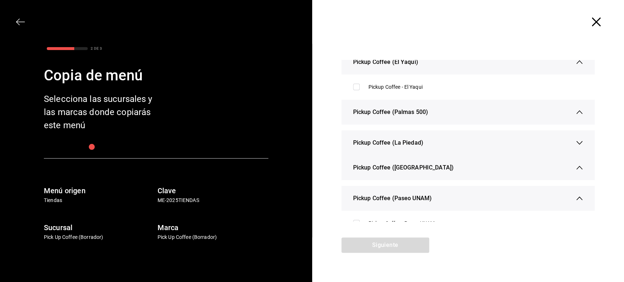
click at [576, 144] on icon "button" at bounding box center [579, 143] width 6 height 4
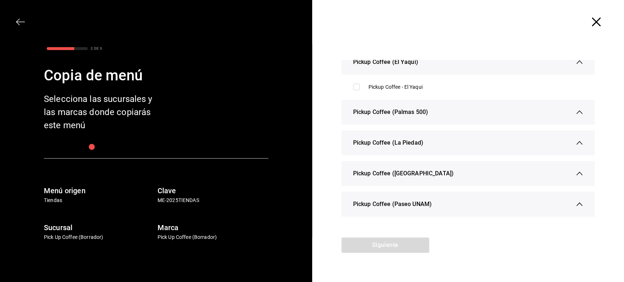
click at [576, 175] on icon "button" at bounding box center [579, 173] width 7 height 7
click at [464, 16] on div at bounding box center [468, 22] width 312 height 44
click at [596, 21] on icon "button" at bounding box center [596, 22] width 9 height 9
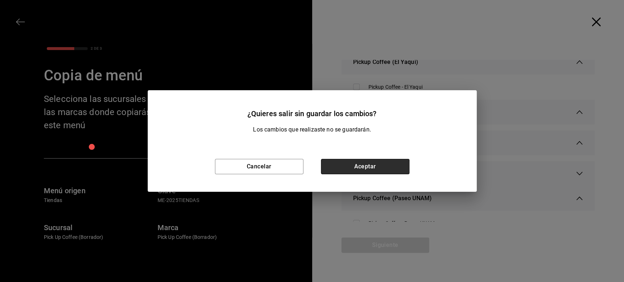
click at [346, 169] on button "Aceptar" at bounding box center [365, 166] width 88 height 15
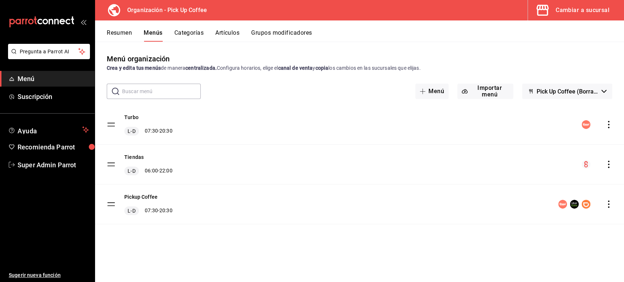
click at [567, 10] on div "Cambiar a sucursal" at bounding box center [583, 10] width 54 height 10
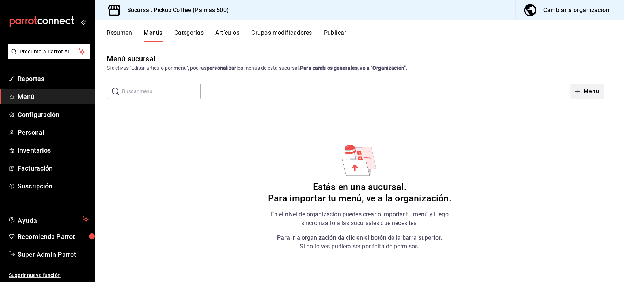
click at [587, 92] on button "Menú" at bounding box center [586, 91] width 33 height 15
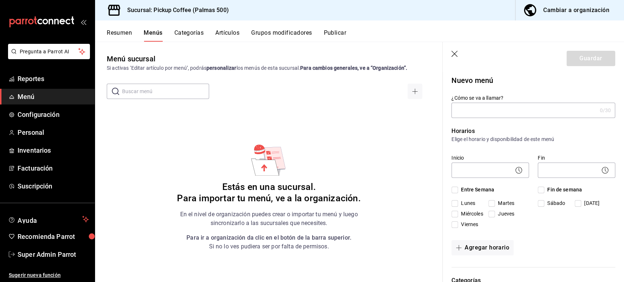
click at [485, 109] on input "¿Cómo se va a llamar?" at bounding box center [523, 110] width 145 height 15
type input "Menu Prueba"
click at [453, 192] on input "Entre Semana" at bounding box center [454, 190] width 7 height 7
checkbox input "true"
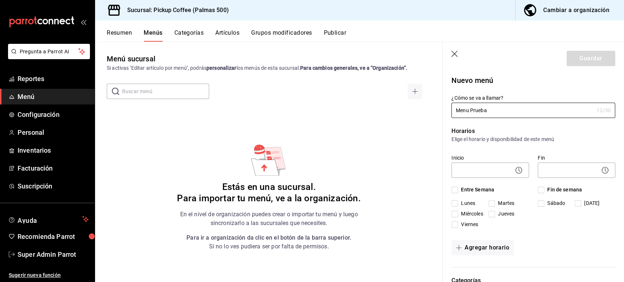
checkbox input "true"
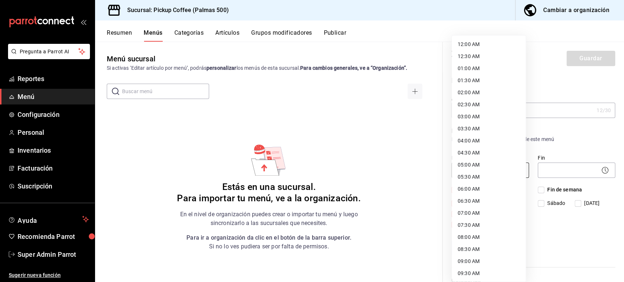
click at [490, 168] on body "Pregunta a Parrot AI Reportes Menú Configuración Personal Inventarios Facturaci…" at bounding box center [312, 141] width 624 height 282
click at [473, 42] on li "12:00 AM" at bounding box center [489, 44] width 74 height 12
type input "00:00"
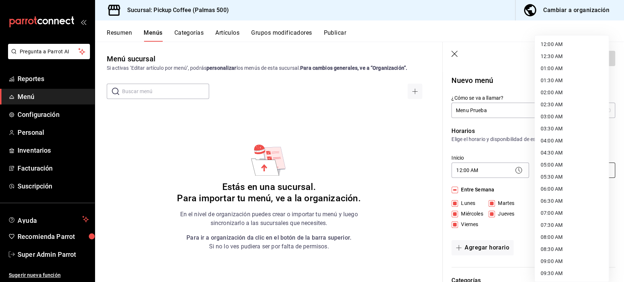
click at [559, 169] on body "Pregunta a Parrot AI Reportes Menú Configuración Personal Inventarios Facturaci…" at bounding box center [312, 141] width 624 height 282
click at [553, 276] on li "23:59 PM" at bounding box center [572, 273] width 74 height 12
type input "23:59"
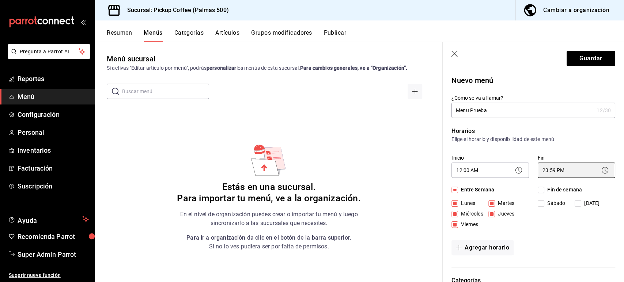
scroll to position [29, 0]
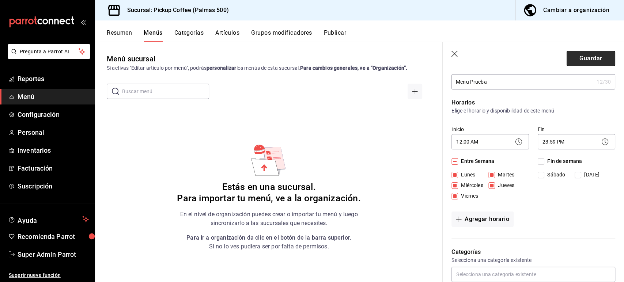
click at [575, 63] on button "Guardar" at bounding box center [591, 58] width 49 height 15
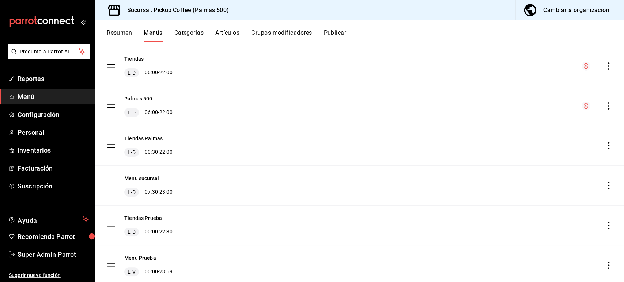
scroll to position [82, 0]
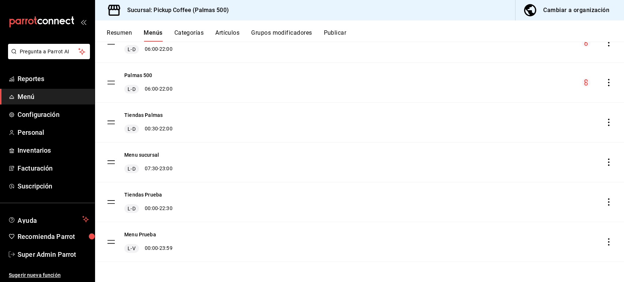
click at [117, 35] on button "Resumen" at bounding box center [119, 35] width 25 height 12
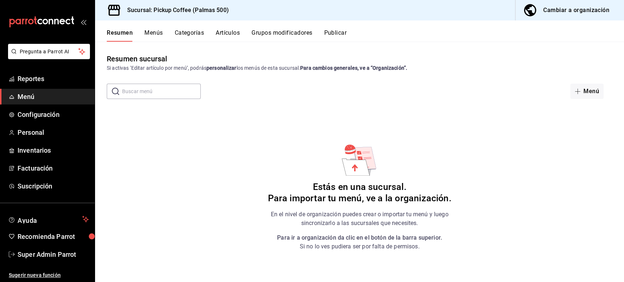
click at [255, 139] on div "Resumen sucursal Si activas ‘Editar artículo por menú’, podrás personalizar los…" at bounding box center [359, 167] width 529 height 228
click at [161, 31] on button "Menús" at bounding box center [153, 35] width 18 height 12
click at [582, 93] on span "button" at bounding box center [579, 91] width 9 height 6
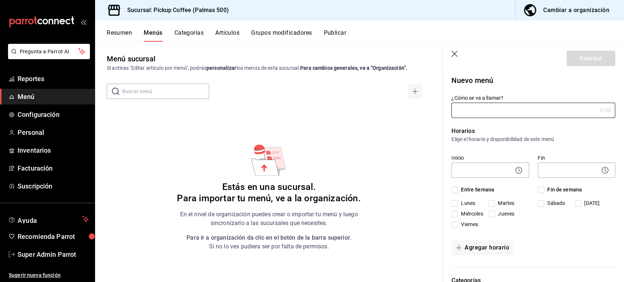
click at [393, 122] on div "Menú sucursal Si activas ‘Editar artículo por menú’, podrás personalizar los me…" at bounding box center [269, 167] width 348 height 228
click at [187, 33] on button "Categorías" at bounding box center [189, 35] width 30 height 12
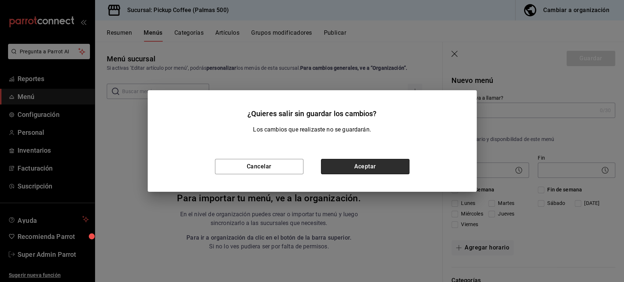
click at [352, 170] on button "Aceptar" at bounding box center [365, 166] width 88 height 15
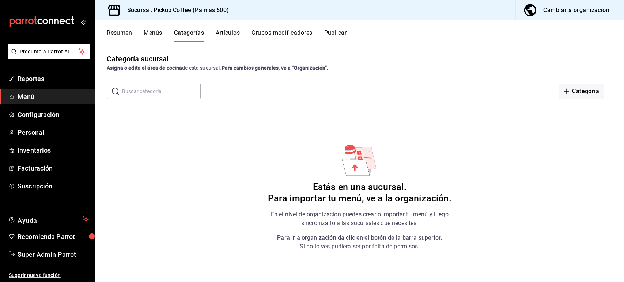
click at [487, 163] on div "Categoría sucursal Asigna o edita el área de cocina de esta sucursal. Para camb…" at bounding box center [359, 162] width 529 height 240
click at [578, 11] on div "Cambiar a organización" at bounding box center [576, 10] width 66 height 10
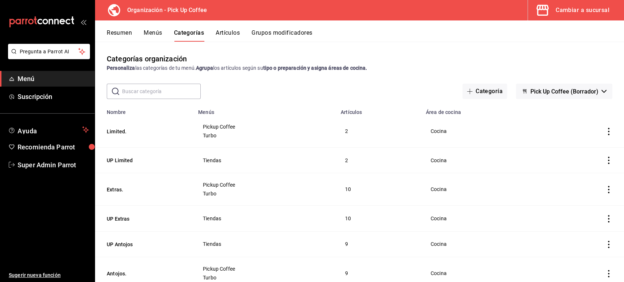
click at [124, 34] on button "Resumen" at bounding box center [119, 35] width 25 height 12
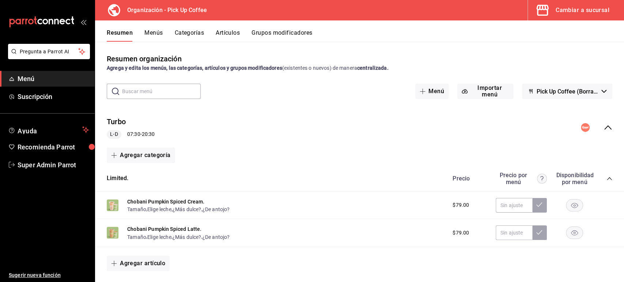
scroll to position [27, 0]
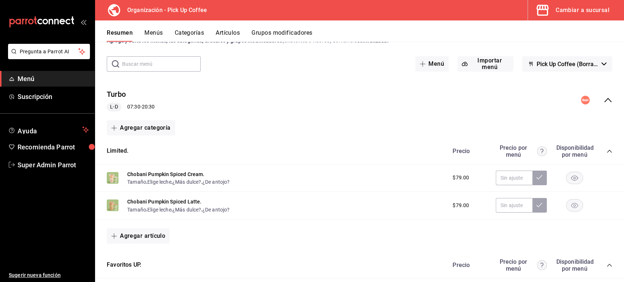
click at [604, 99] on icon "collapse-menu-row" at bounding box center [607, 100] width 7 height 4
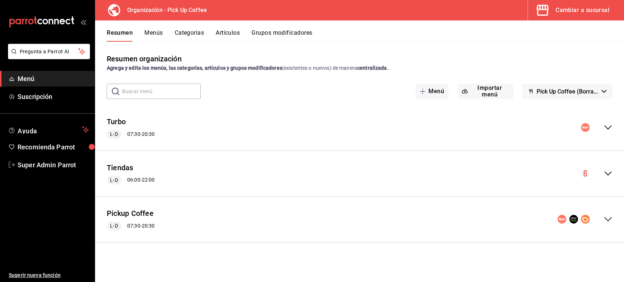
scroll to position [0, 0]
click at [485, 61] on div "Resumen organización Agrega y edita los menús, las categorías, artículos y grup…" at bounding box center [359, 62] width 529 height 19
click at [157, 31] on button "Menús" at bounding box center [153, 35] width 18 height 12
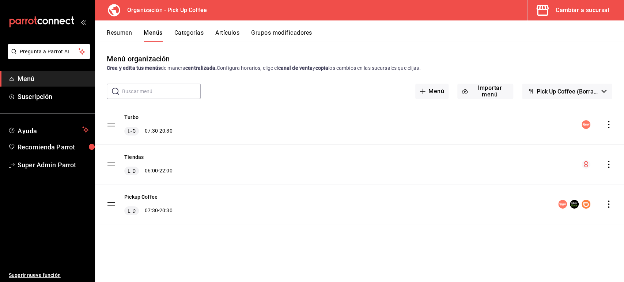
click at [607, 163] on icon "actions" at bounding box center [608, 164] width 7 height 7
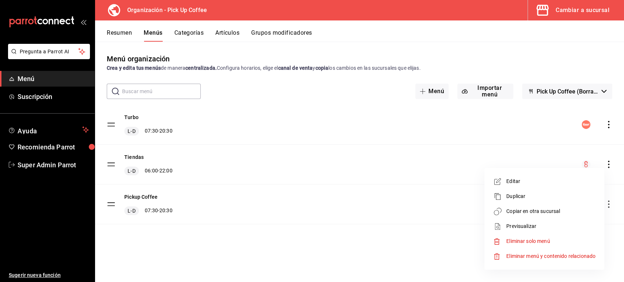
click at [533, 209] on span "Copiar en otra sucursal" at bounding box center [550, 212] width 89 height 8
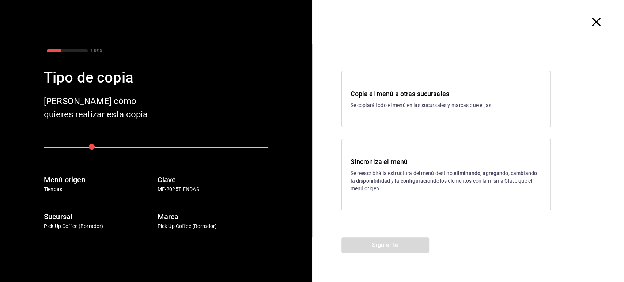
click at [397, 107] on p "Se copiará todo el menú en las sucursales y marcas que elijas." at bounding box center [446, 106] width 191 height 8
click at [386, 242] on button "Siguiente" at bounding box center [385, 245] width 88 height 15
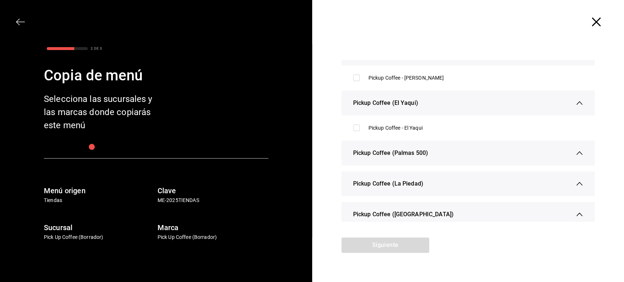
scroll to position [118, 0]
click at [427, 148] on div "Pickup Coffee (Palmas 500)" at bounding box center [468, 154] width 230 height 25
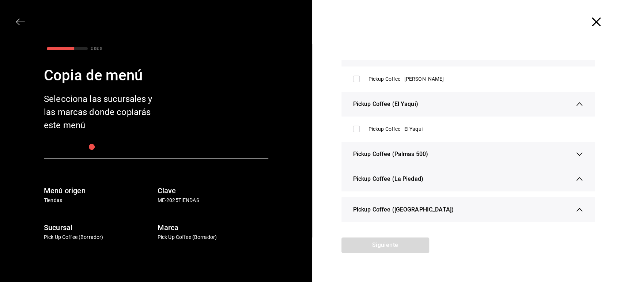
click at [438, 151] on div "Pickup Coffee (Palmas 500)" at bounding box center [468, 154] width 230 height 25
